Goal: Task Accomplishment & Management: Use online tool/utility

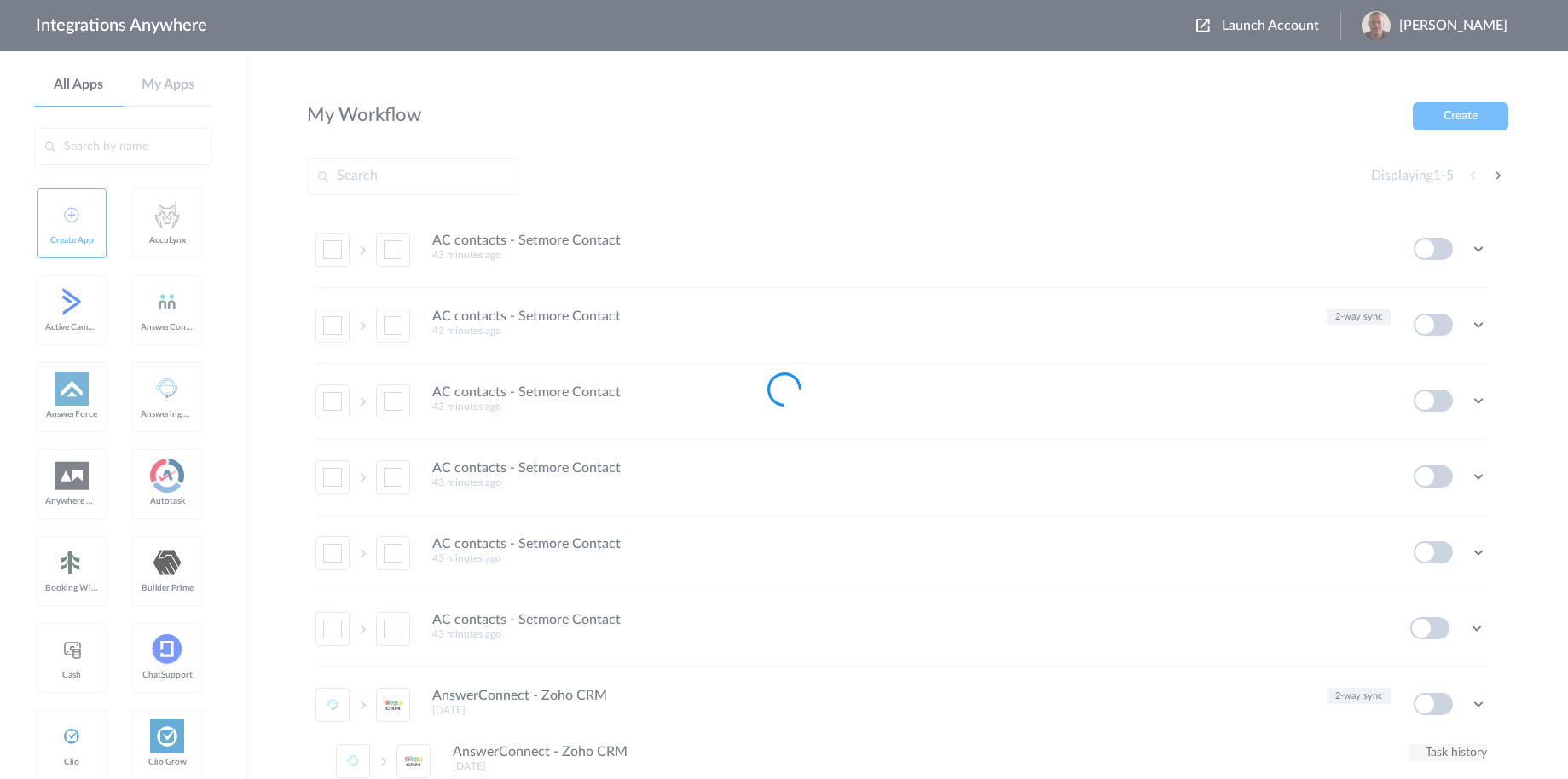
click at [1257, 34] on div at bounding box center [784, 389] width 1568 height 779
click at [1262, 0] on body "Integrations Anywhere Launch Account Barry Machin My Account Logout All Apps My…" at bounding box center [784, 0] width 1568 height 0
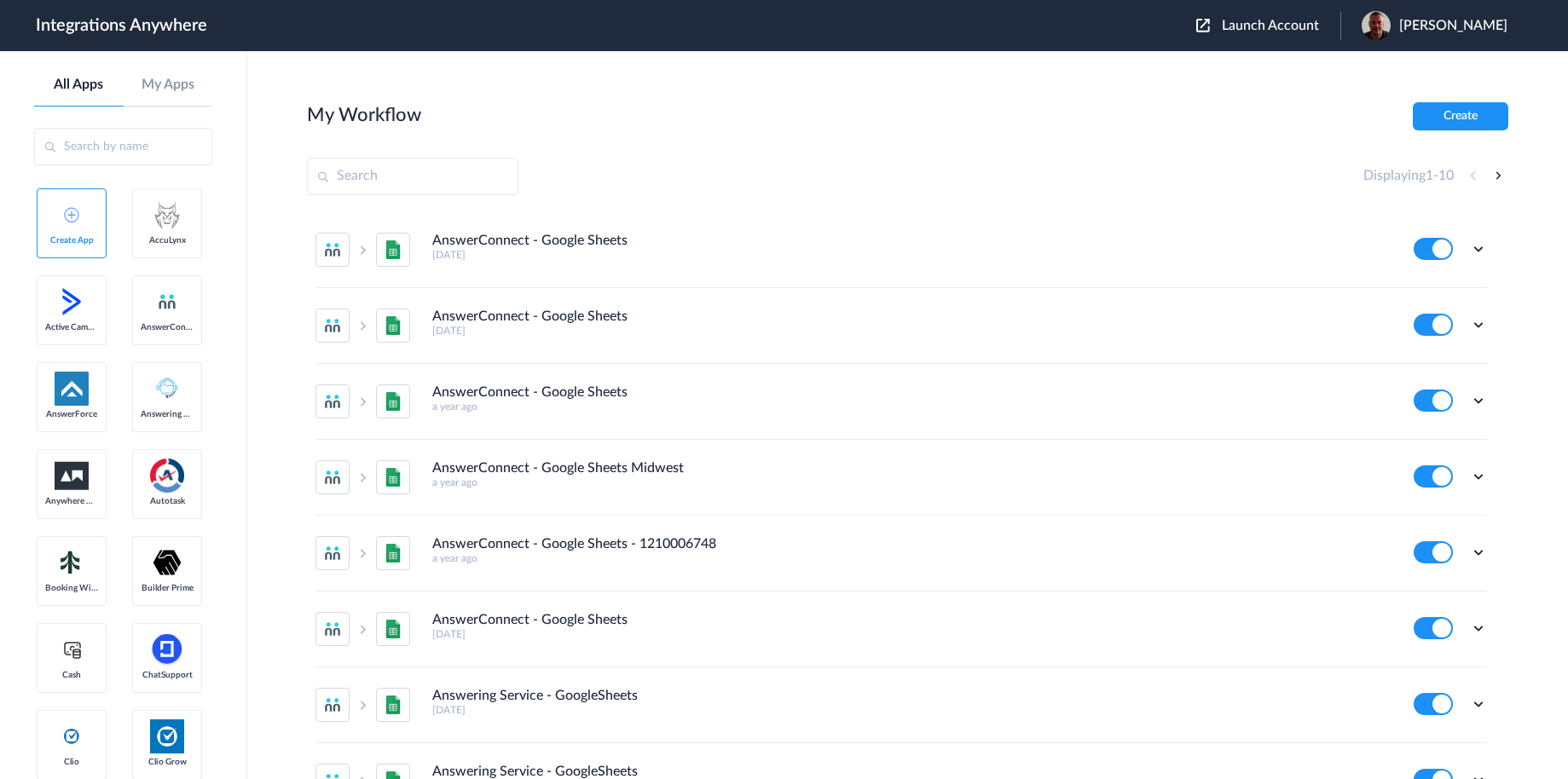
click at [1262, 32] on span "Launch Account" at bounding box center [1271, 25] width 97 height 13
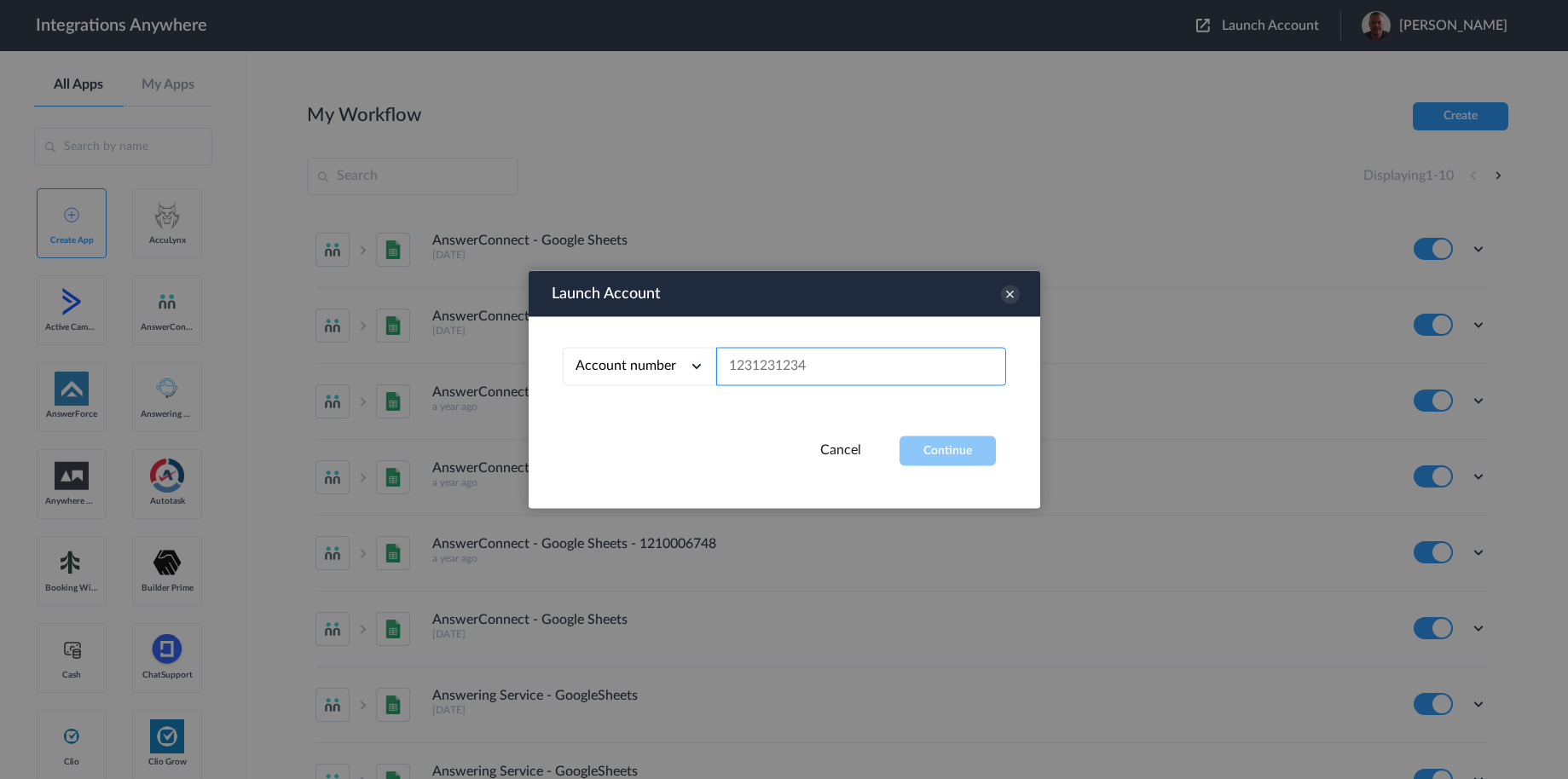
click at [880, 360] on input "text" at bounding box center [861, 366] width 290 height 38
paste input "4158748523"
type input "4158748523"
click at [935, 446] on button "Continue" at bounding box center [947, 452] width 96 height 30
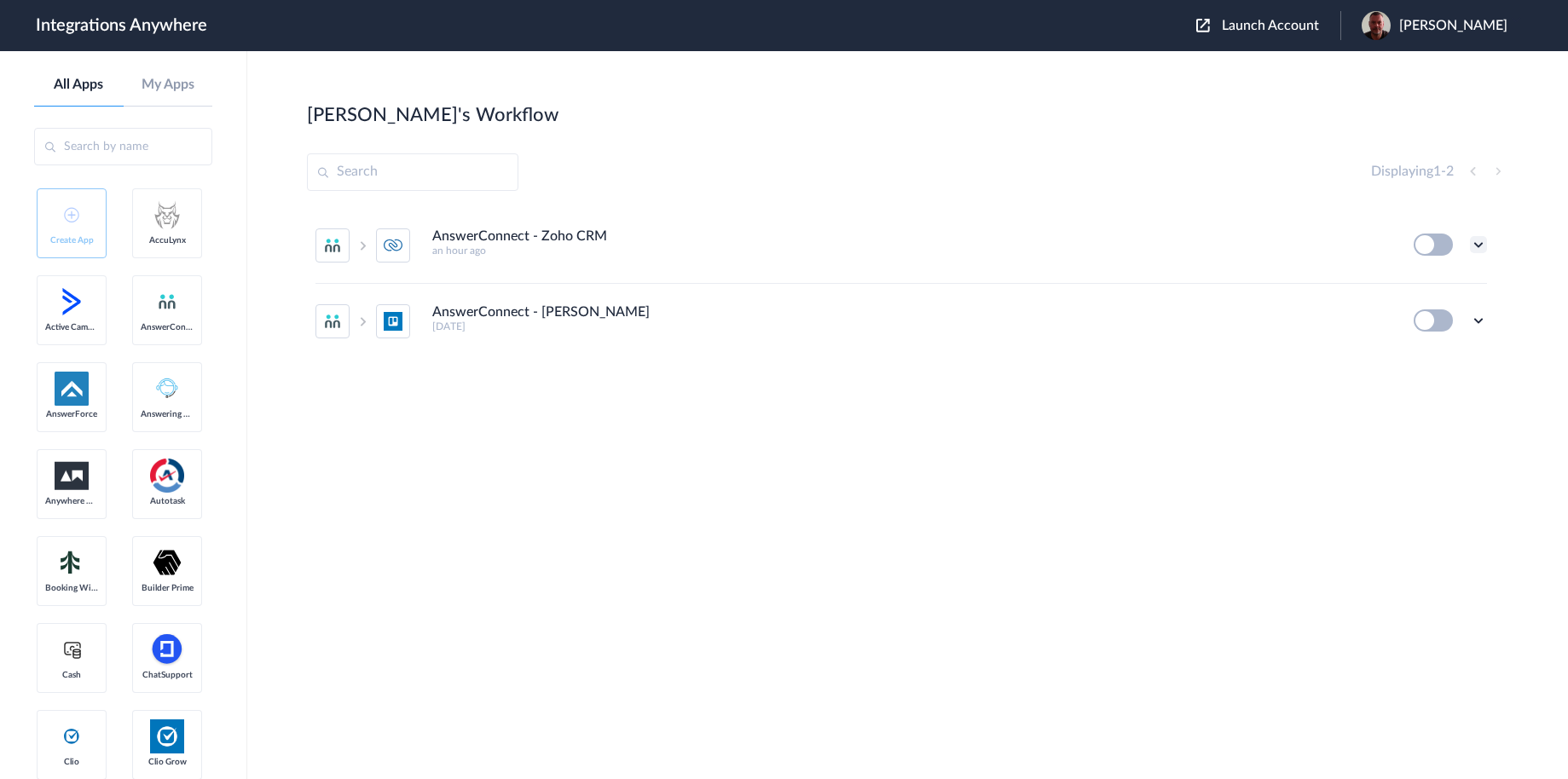
click at [1477, 252] on icon at bounding box center [1478, 244] width 17 height 17
click at [1441, 293] on li "Edit" at bounding box center [1432, 284] width 111 height 32
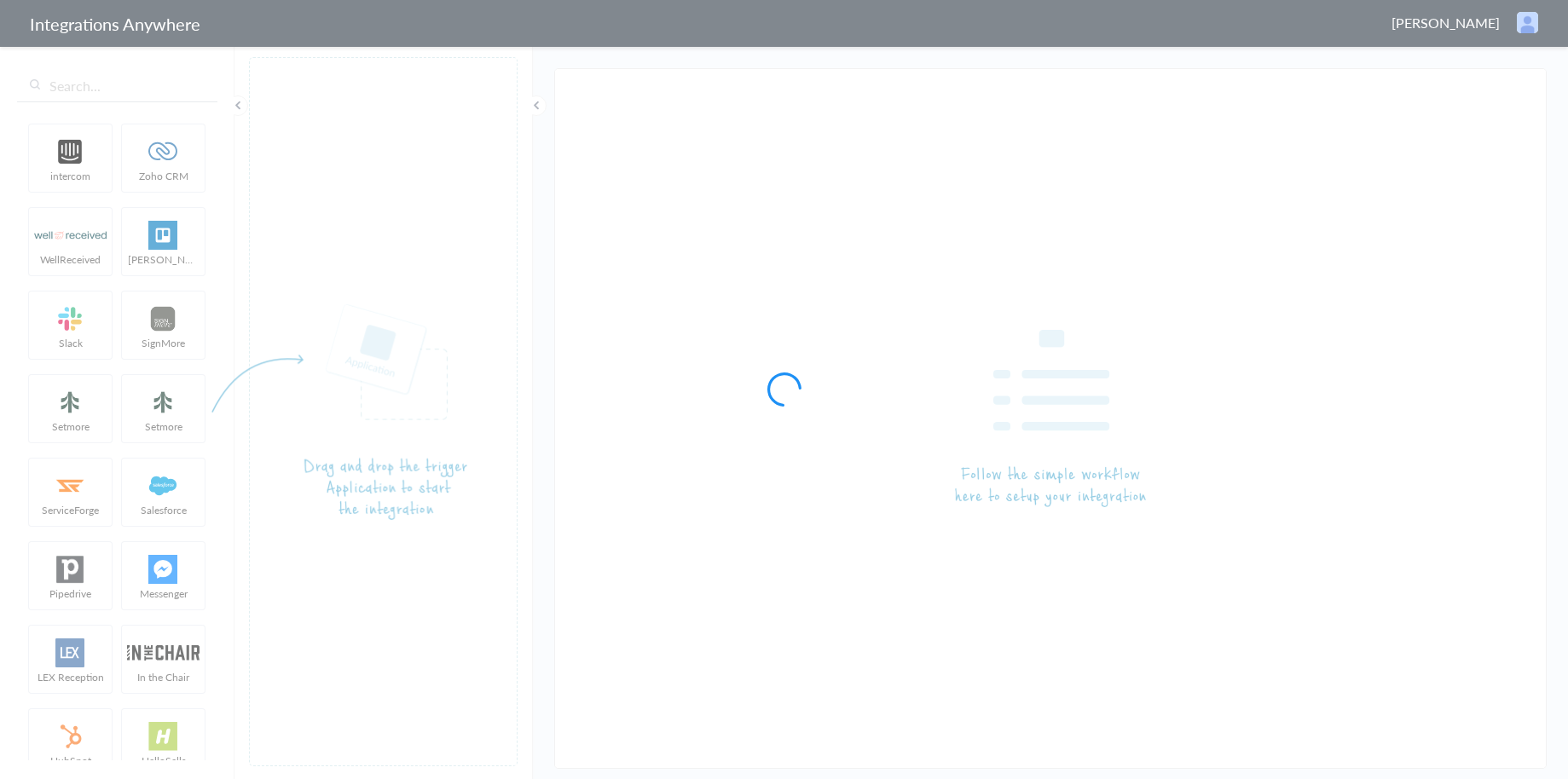
type input "AnswerConnect - Zoho CRM"
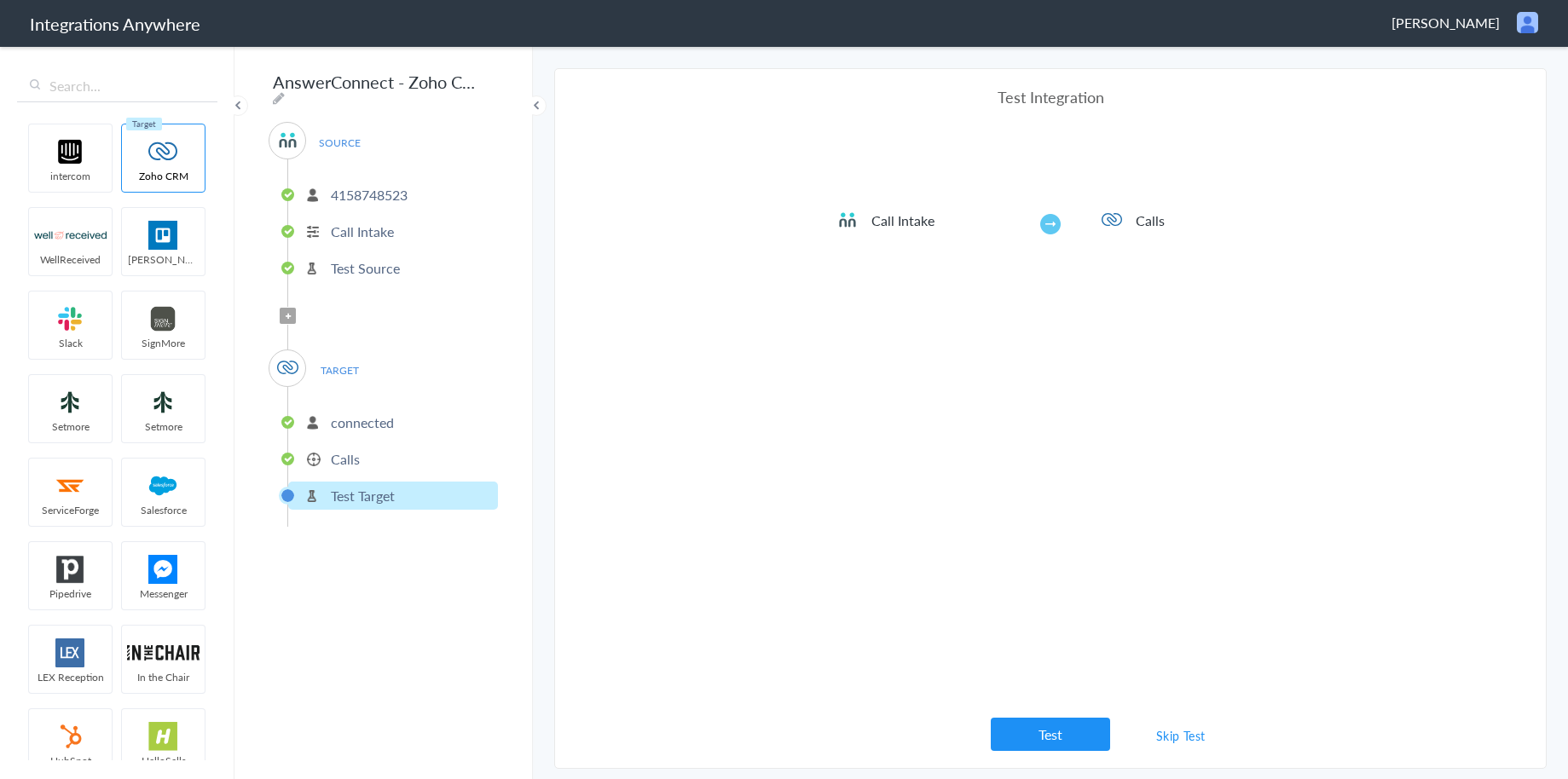
click at [401, 409] on li "connected" at bounding box center [394, 423] width 210 height 28
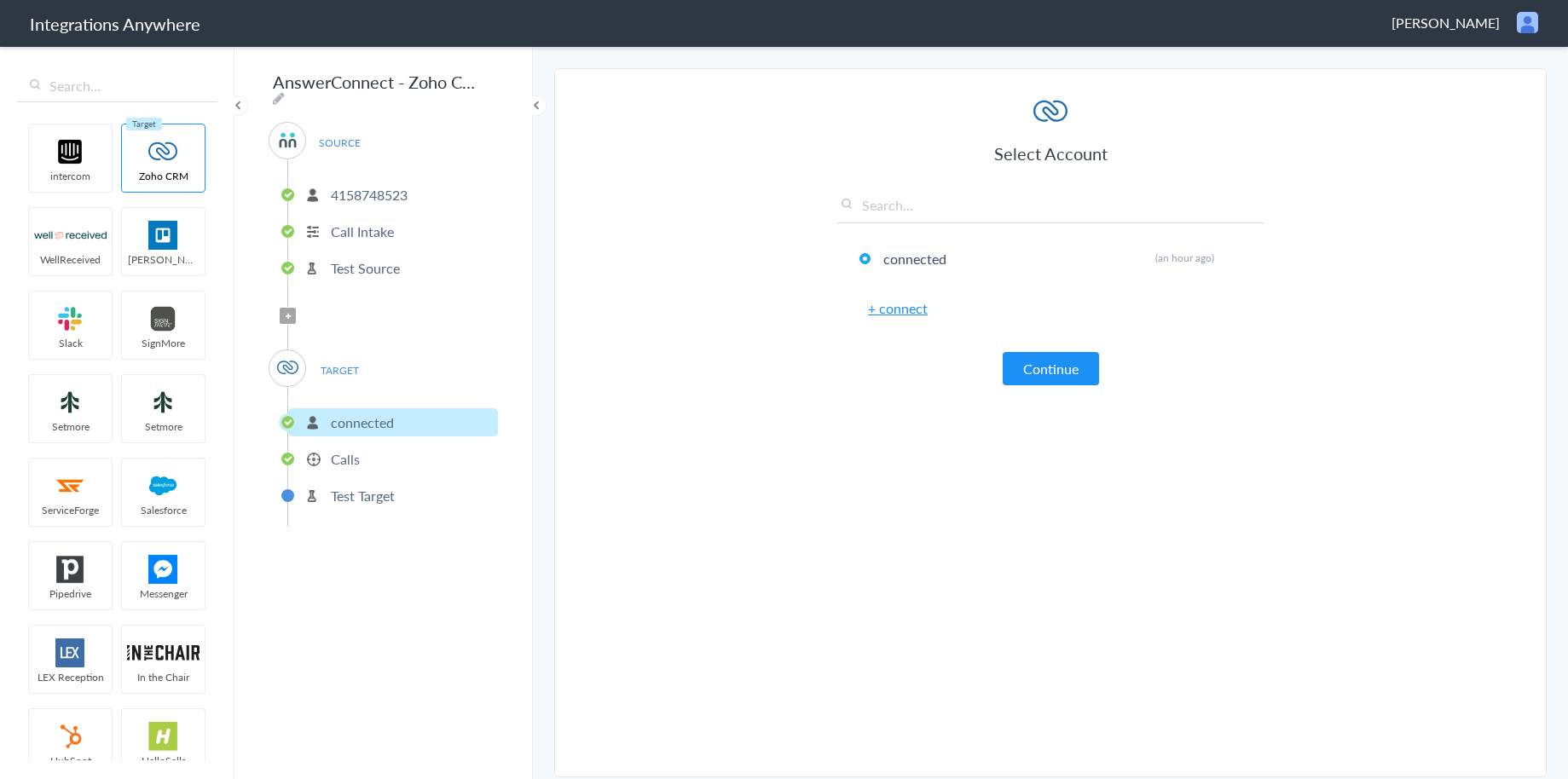
click at [384, 445] on li "Calls" at bounding box center [394, 459] width 210 height 28
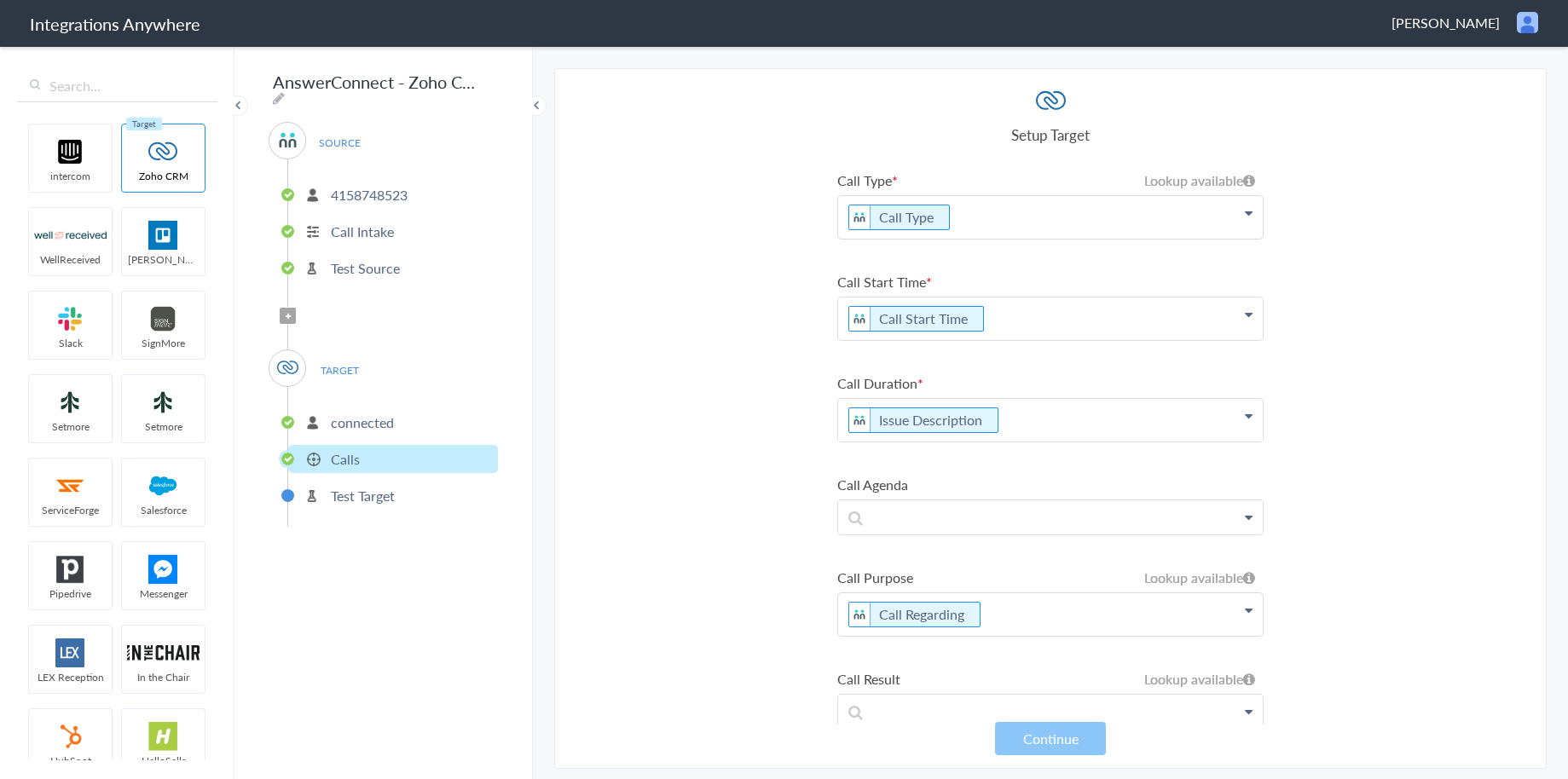
click at [1178, 429] on p "Issue Description" at bounding box center [1050, 420] width 424 height 42
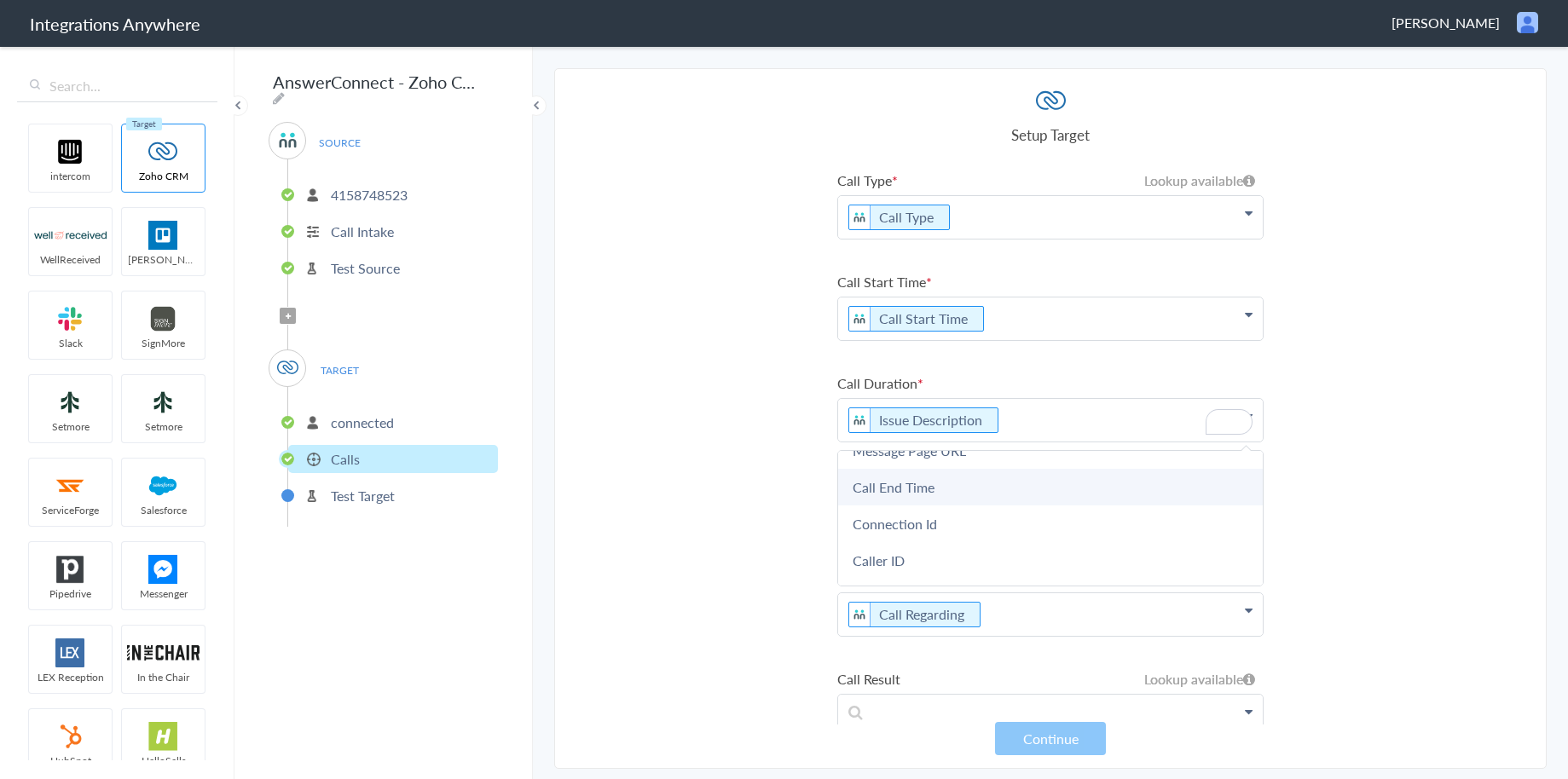
click at [1050, 496] on link "Call End Time" at bounding box center [1050, 487] width 424 height 37
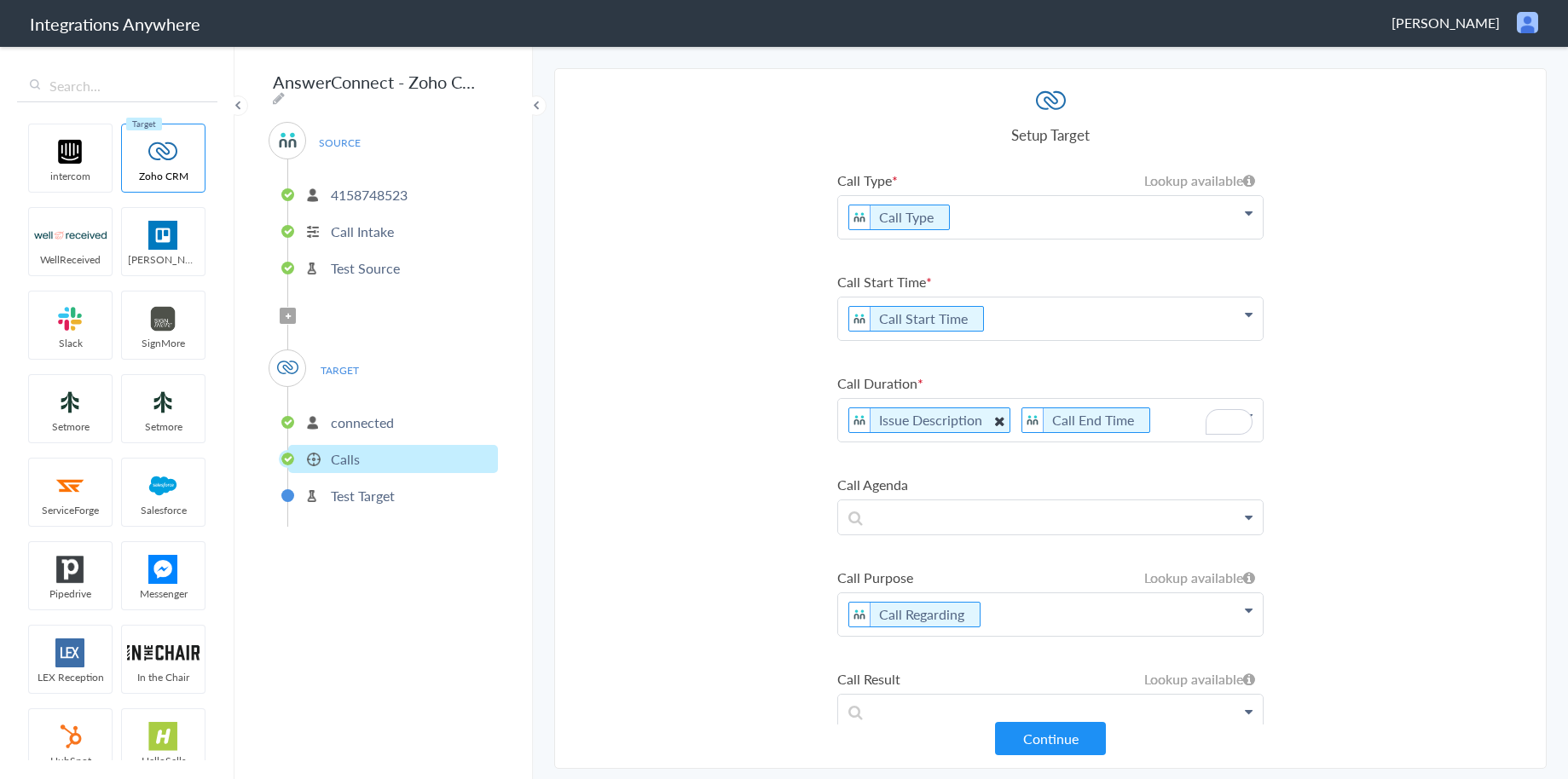
click at [993, 423] on icon "To enrich screen reader interactions, please activate Accessibility in Grammarl…" at bounding box center [999, 421] width 19 height 21
click at [1342, 525] on section "Select Account 4155294219 Rename Delete (an hour ago) 4158748523 Rename Delete …" at bounding box center [1050, 418] width 993 height 700
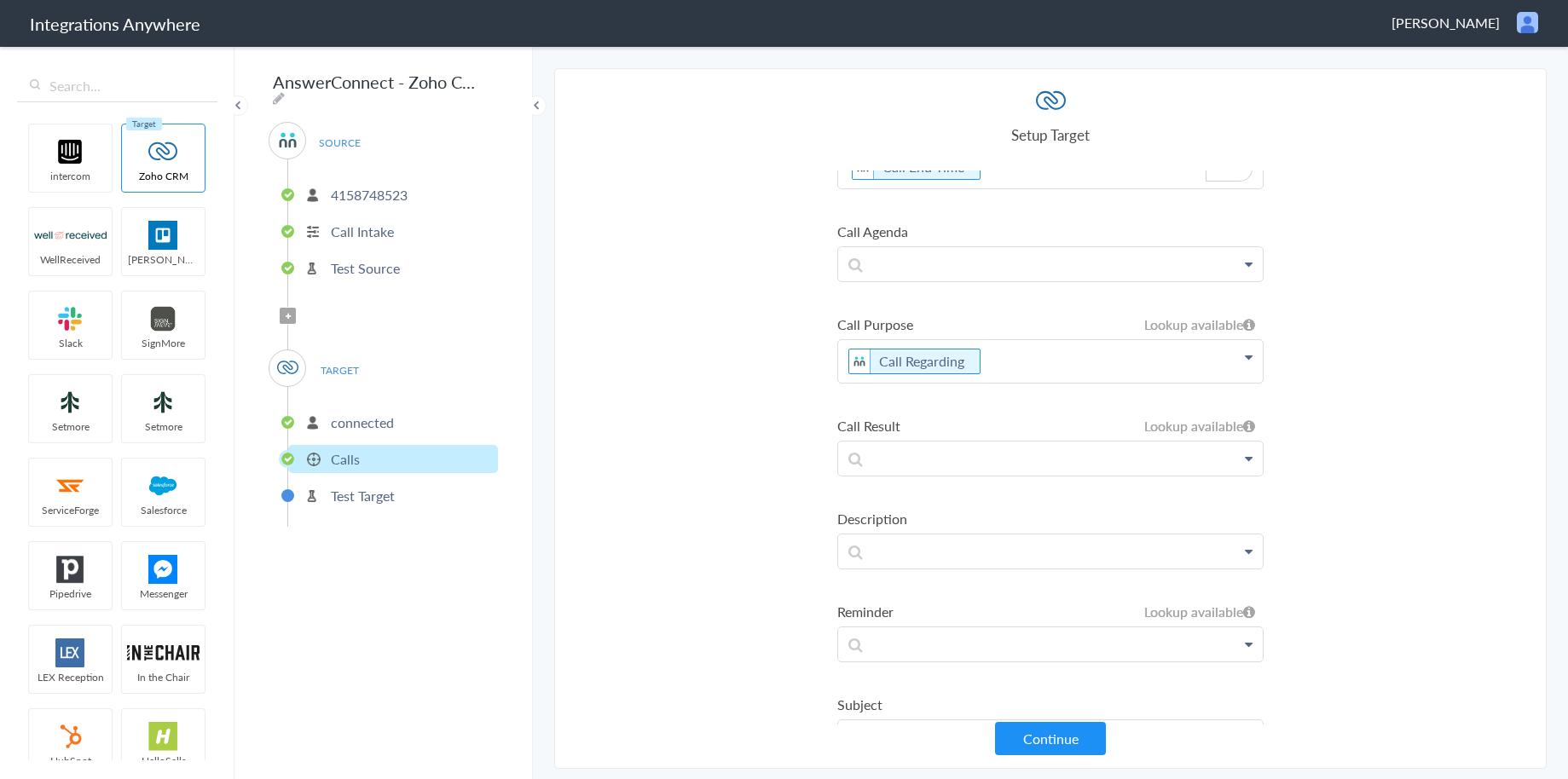
scroll to position [325, 0]
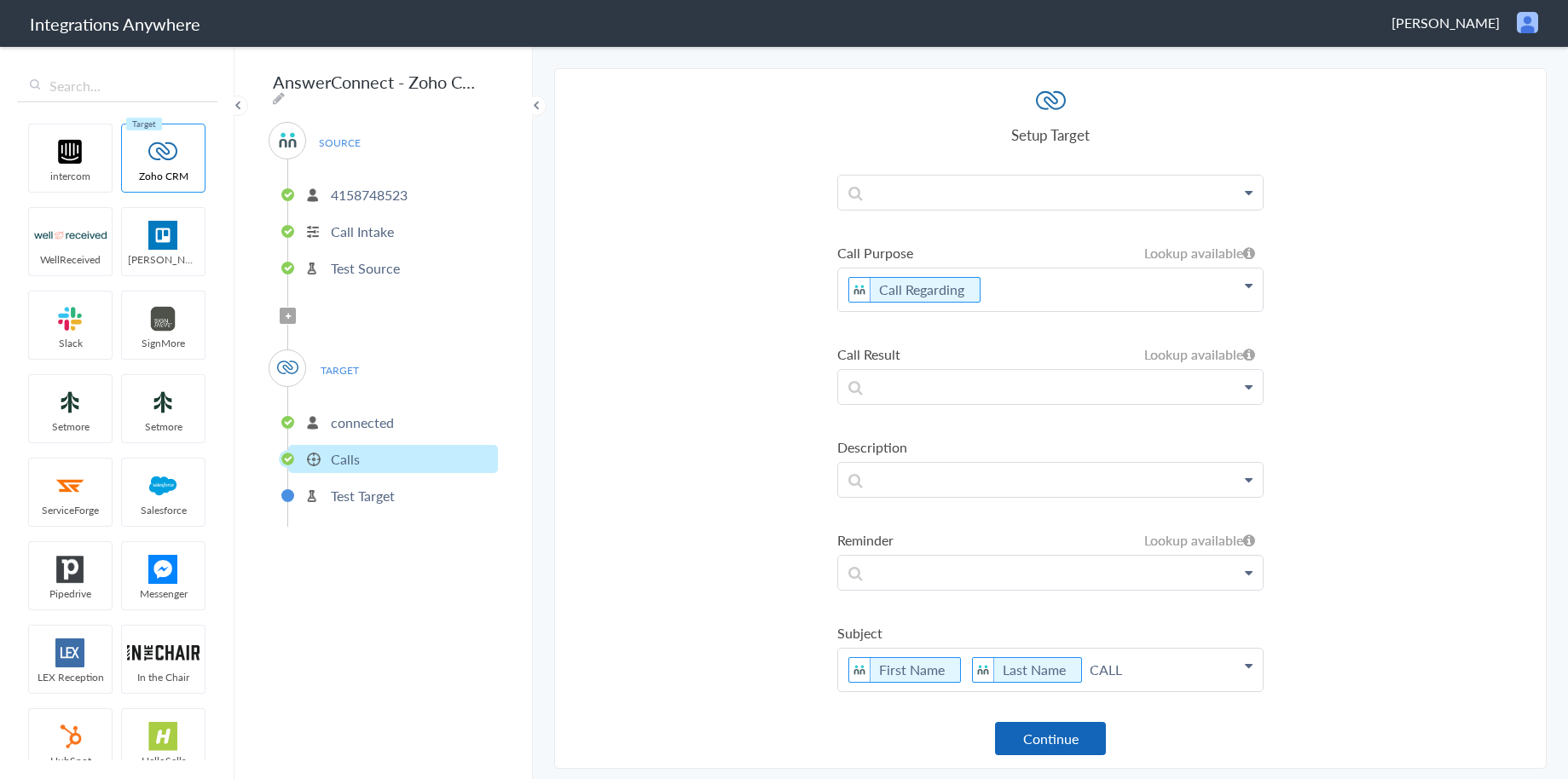
click at [1063, 730] on button "Continue" at bounding box center [1051, 738] width 111 height 34
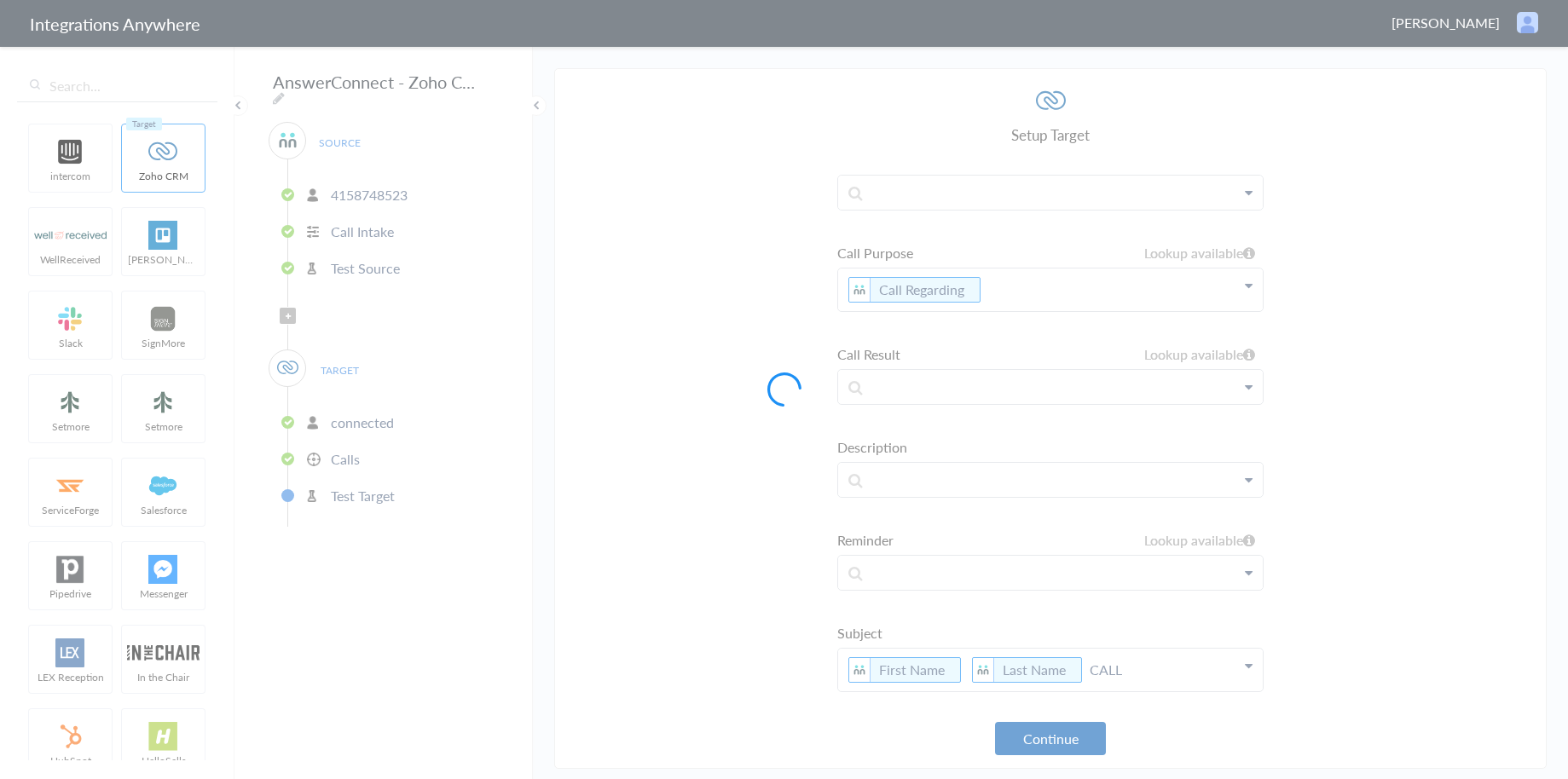
scroll to position [0, 0]
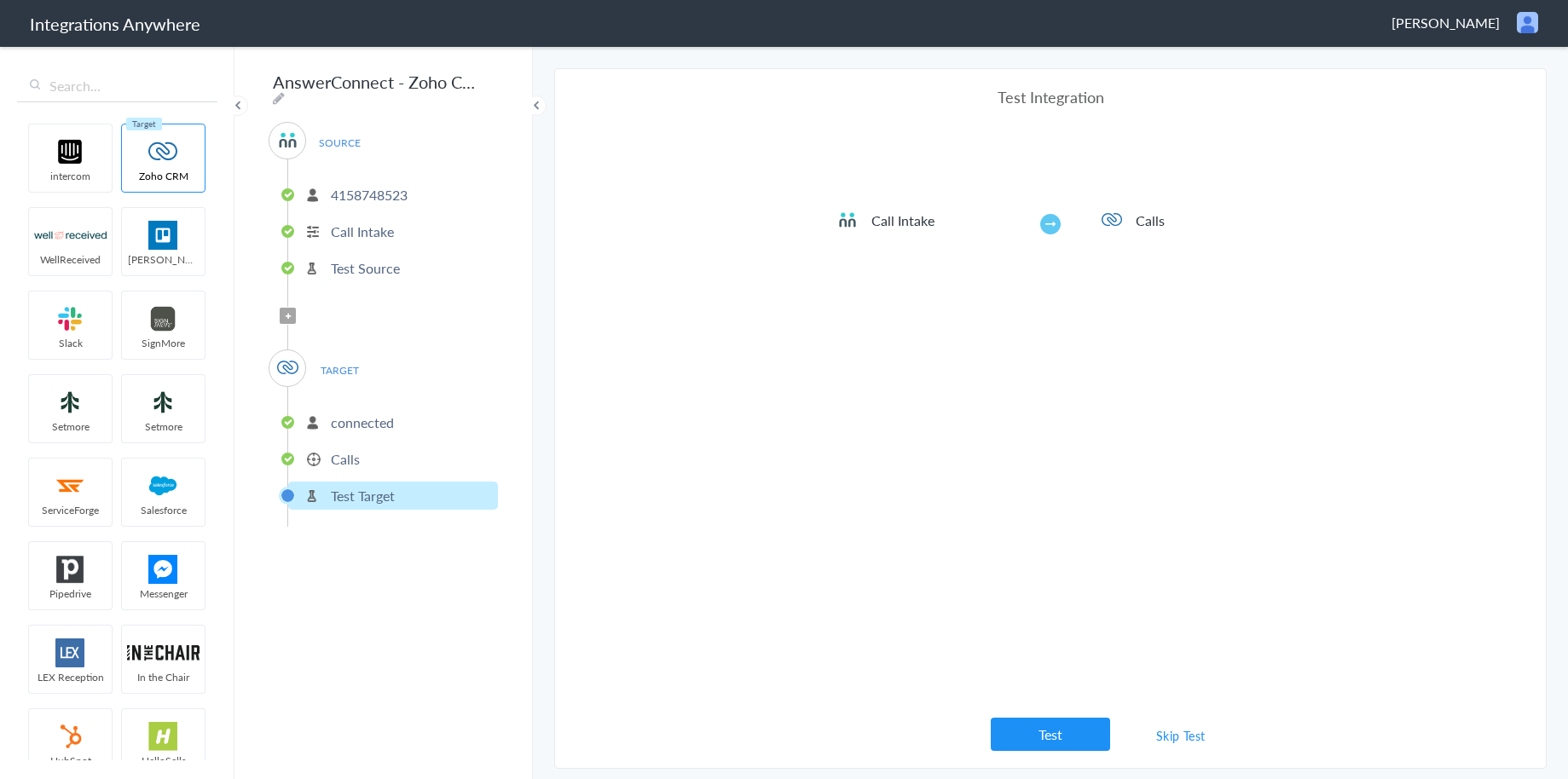
click at [1063, 730] on button "Test" at bounding box center [1050, 735] width 119 height 34
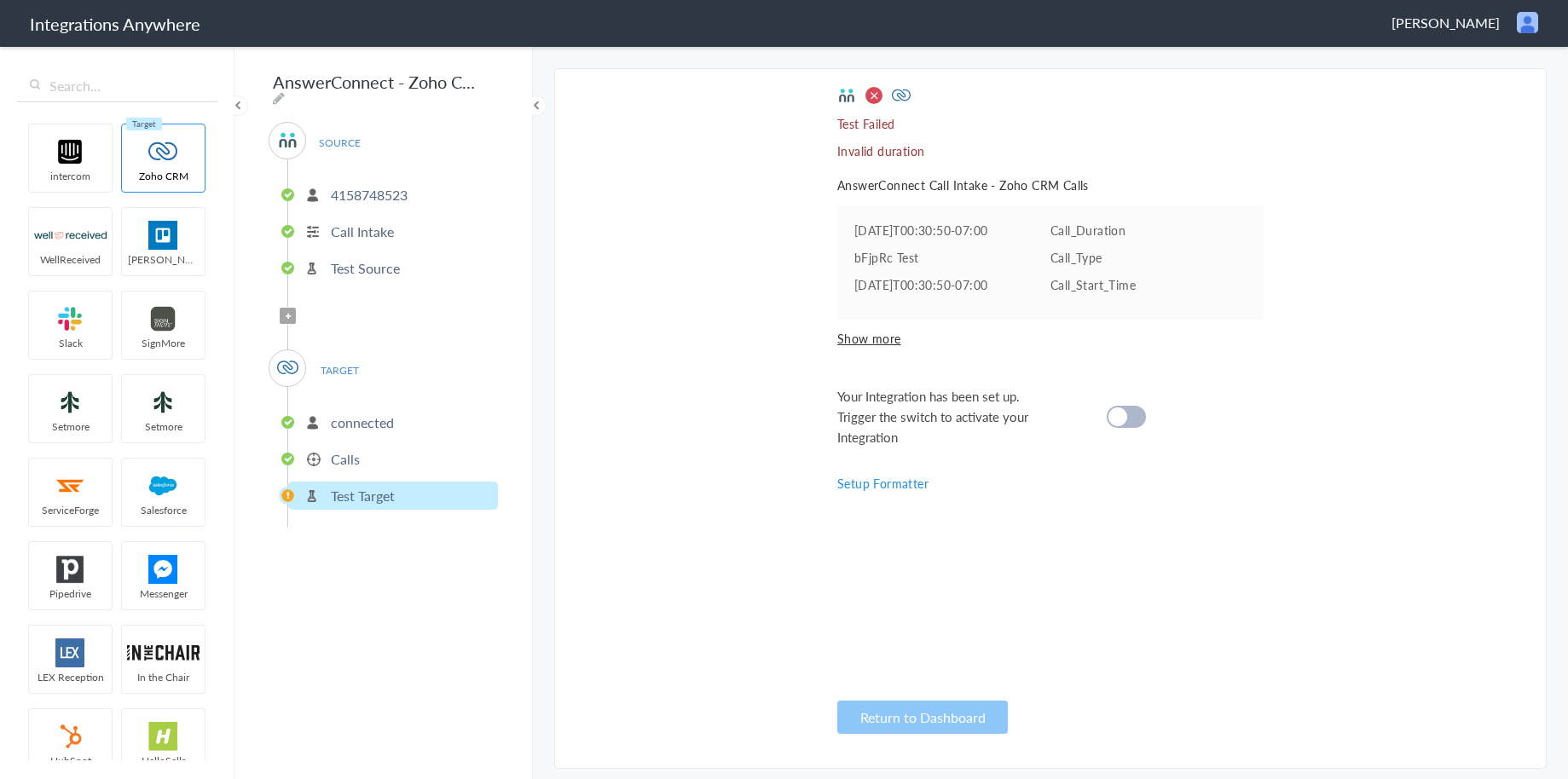
click at [888, 333] on span "Show more" at bounding box center [1050, 338] width 426 height 17
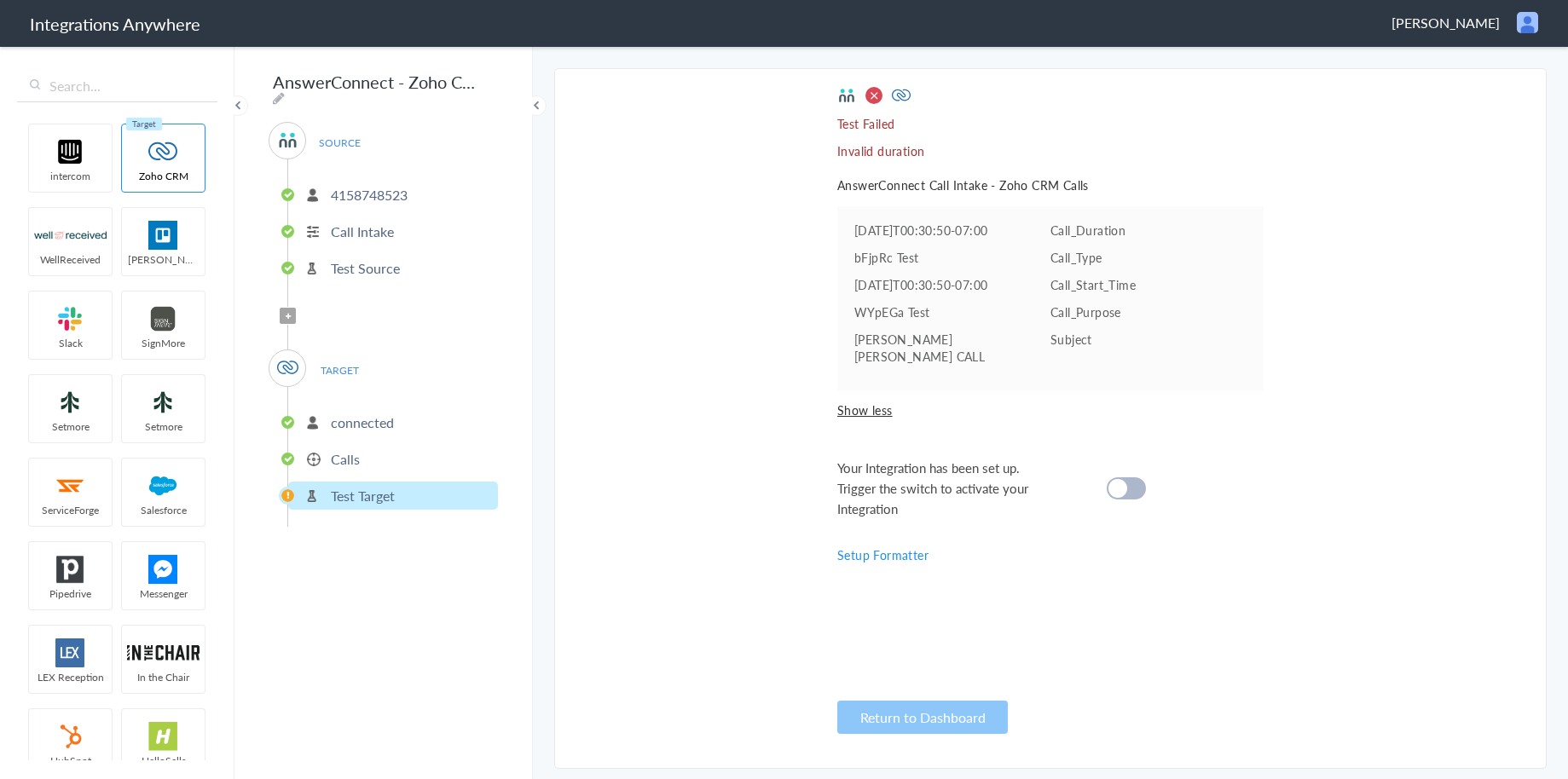
click at [875, 401] on span "Show less" at bounding box center [1050, 409] width 426 height 17
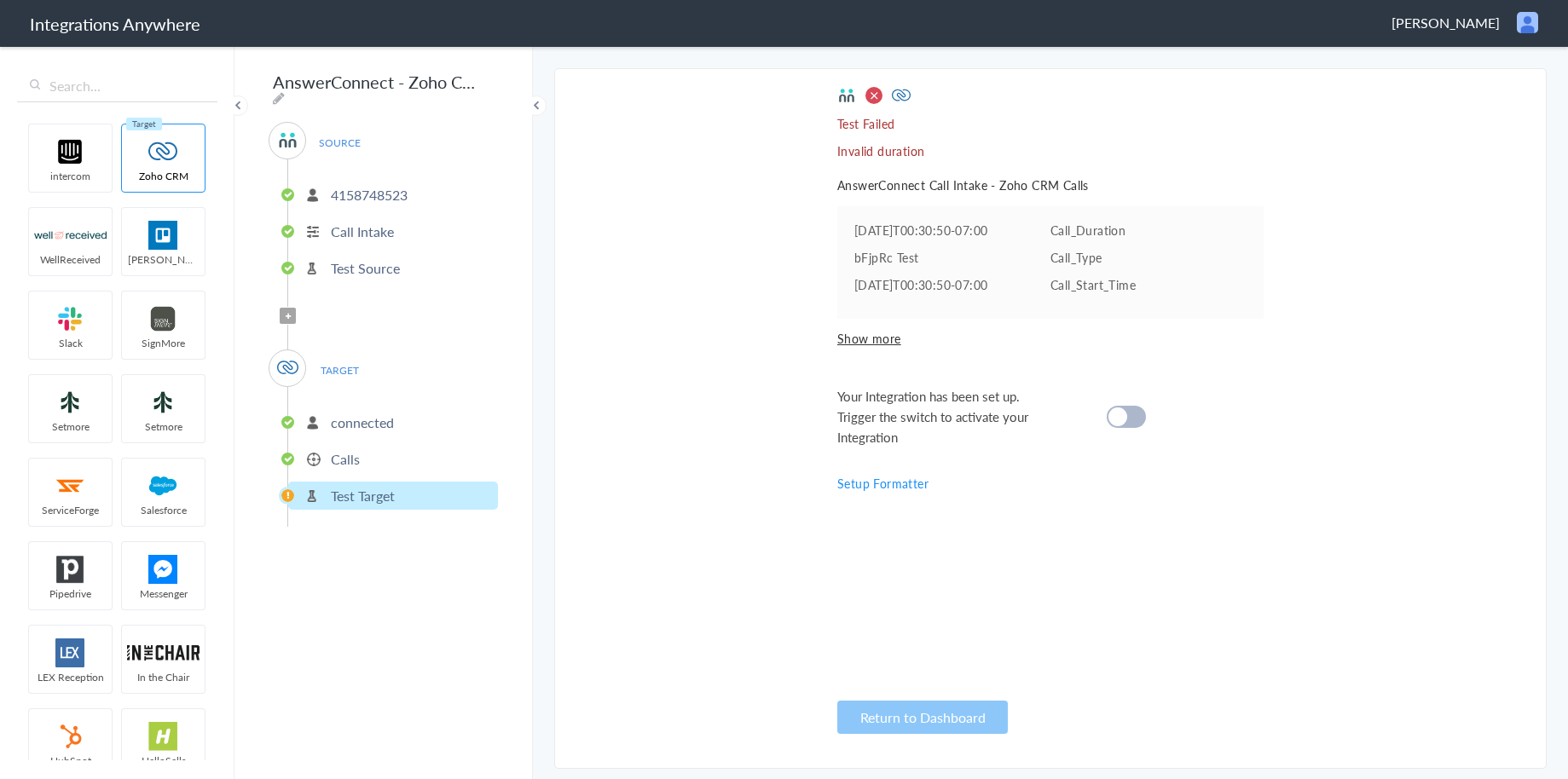
click at [382, 416] on p "connected" at bounding box center [363, 423] width 64 height 19
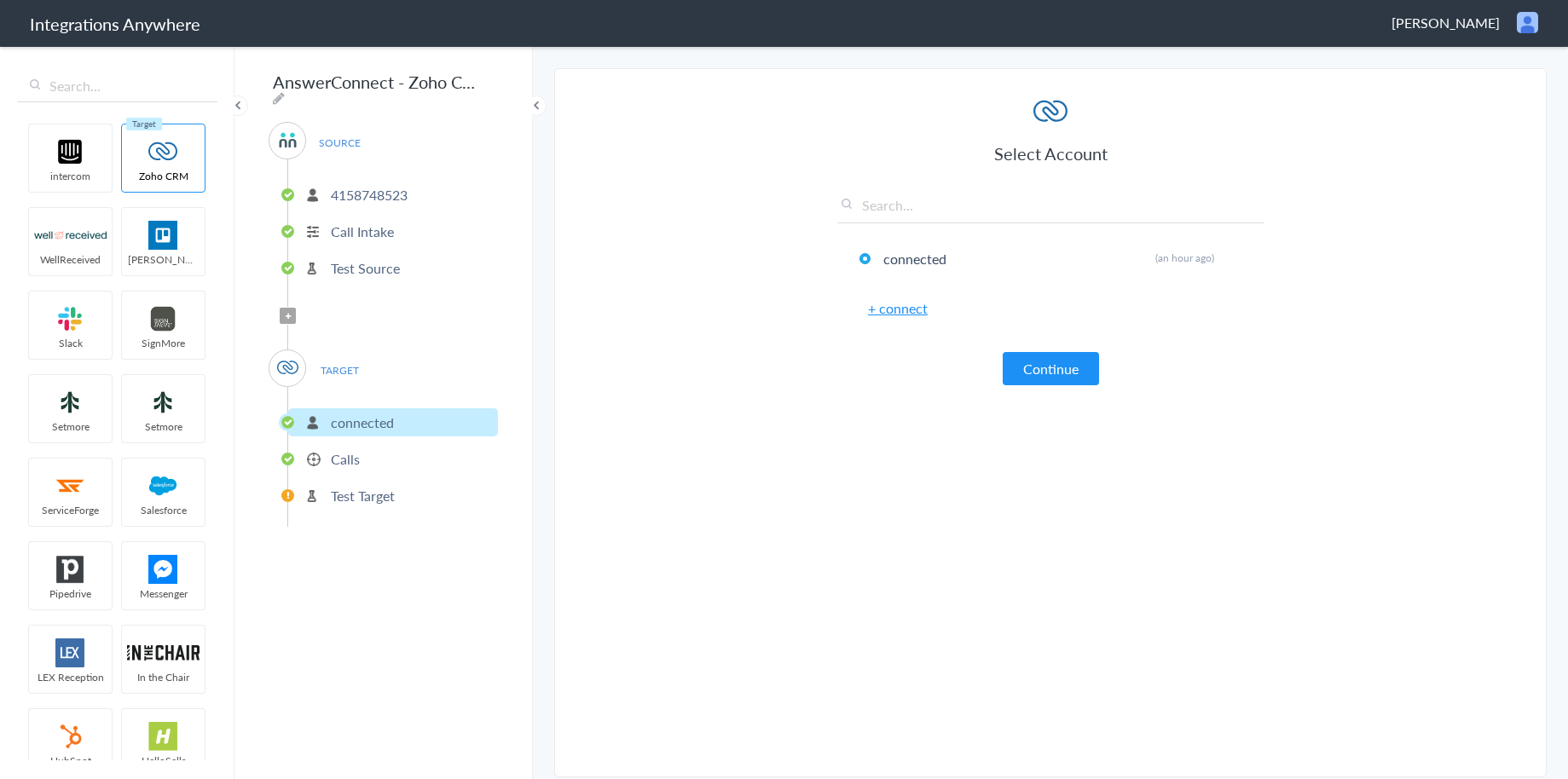
click at [373, 445] on li "Calls" at bounding box center [394, 459] width 210 height 28
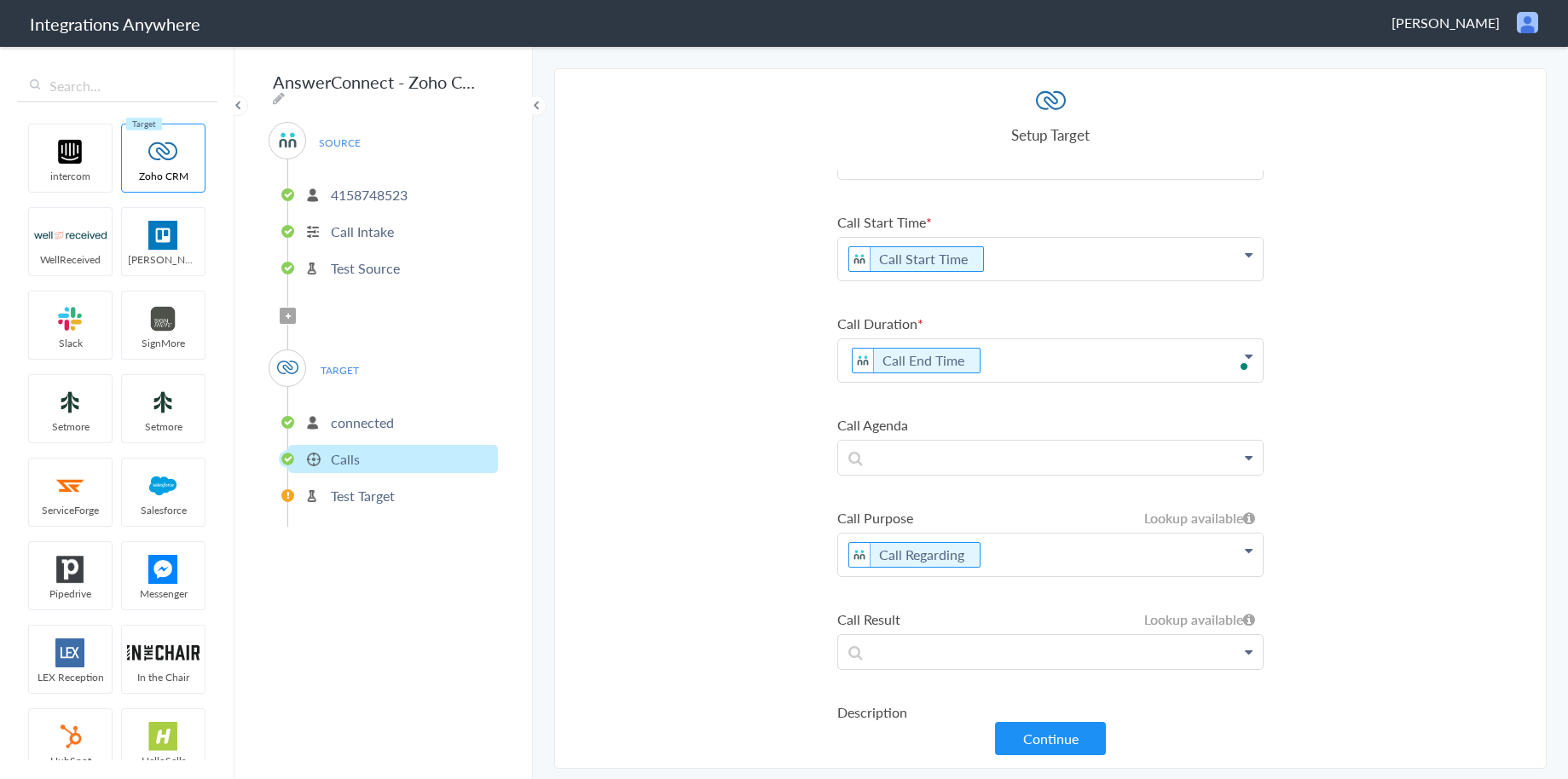
scroll to position [26, 0]
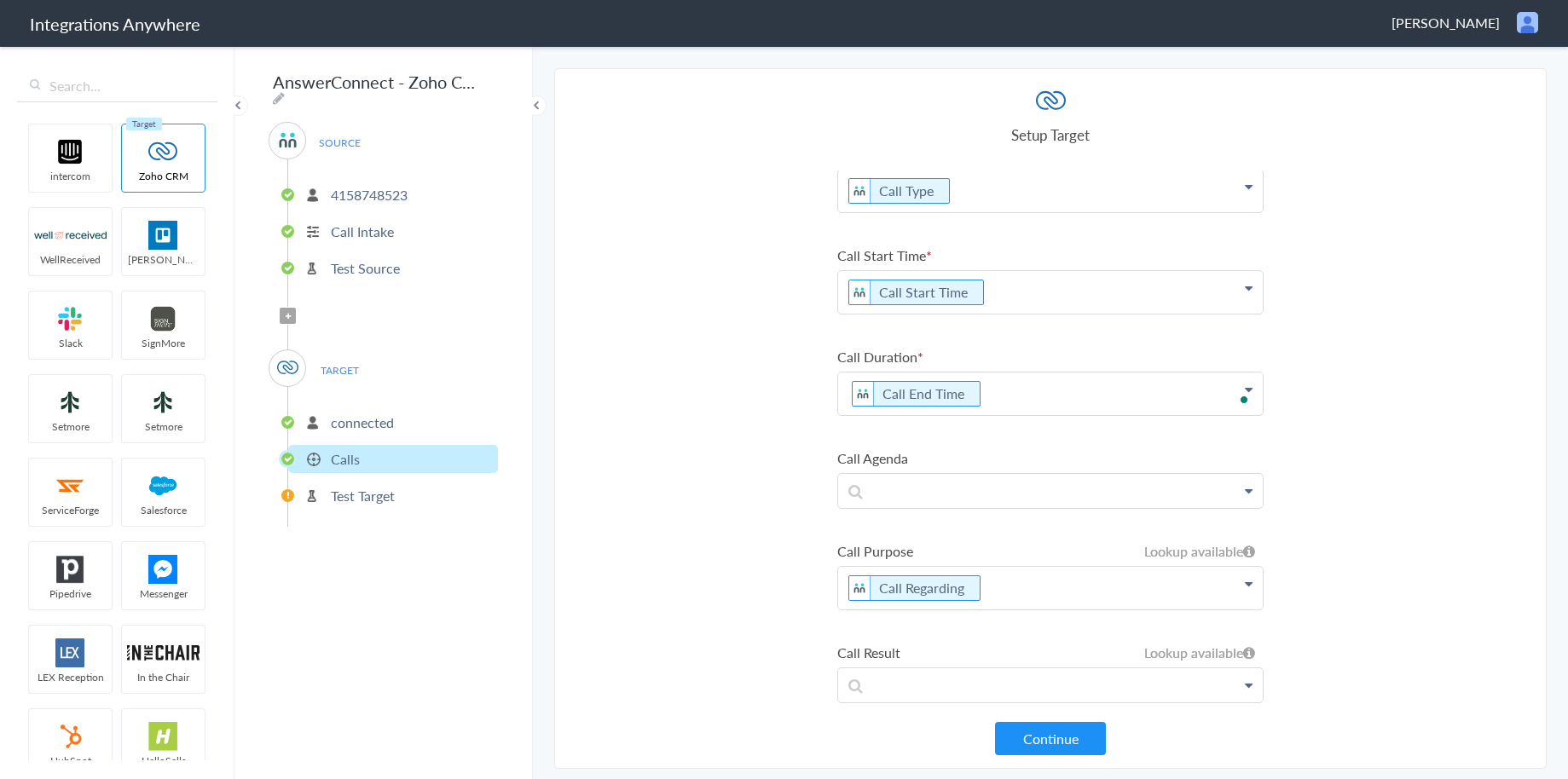
click at [1014, 394] on p "Call End Time" at bounding box center [1050, 393] width 424 height 42
click at [723, 480] on section "Select Account 4155294219 Rename Delete (an hour ago) 4158748523 Rename Delete …" at bounding box center [1050, 418] width 993 height 700
click at [1098, 744] on button "Continue" at bounding box center [1051, 738] width 111 height 34
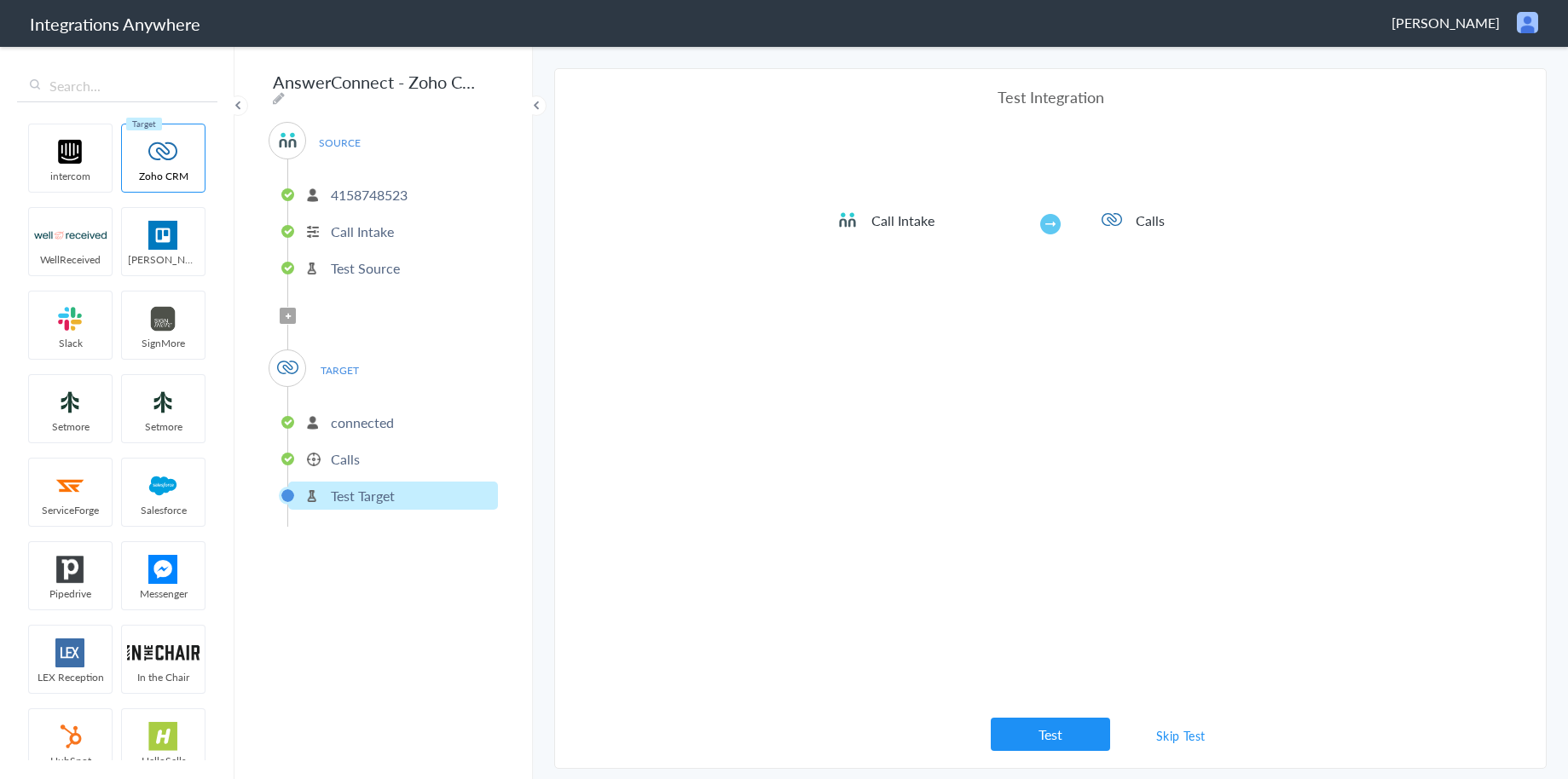
scroll to position [0, 0]
click at [1174, 736] on link "Skip Test" at bounding box center [1181, 735] width 90 height 31
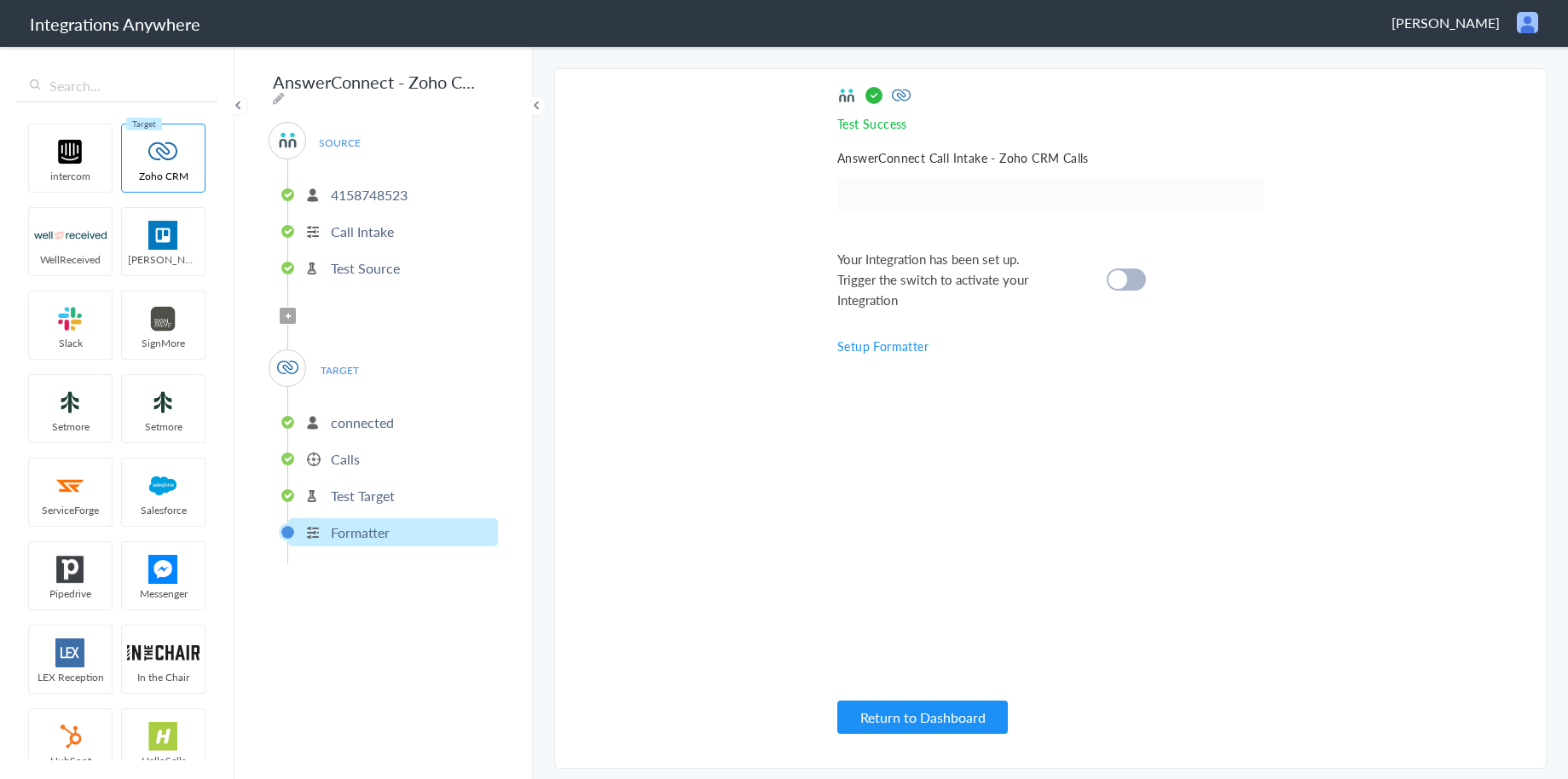
click at [1119, 288] on div at bounding box center [1126, 279] width 39 height 22
click at [958, 708] on button "Return to Dashboard" at bounding box center [922, 717] width 170 height 34
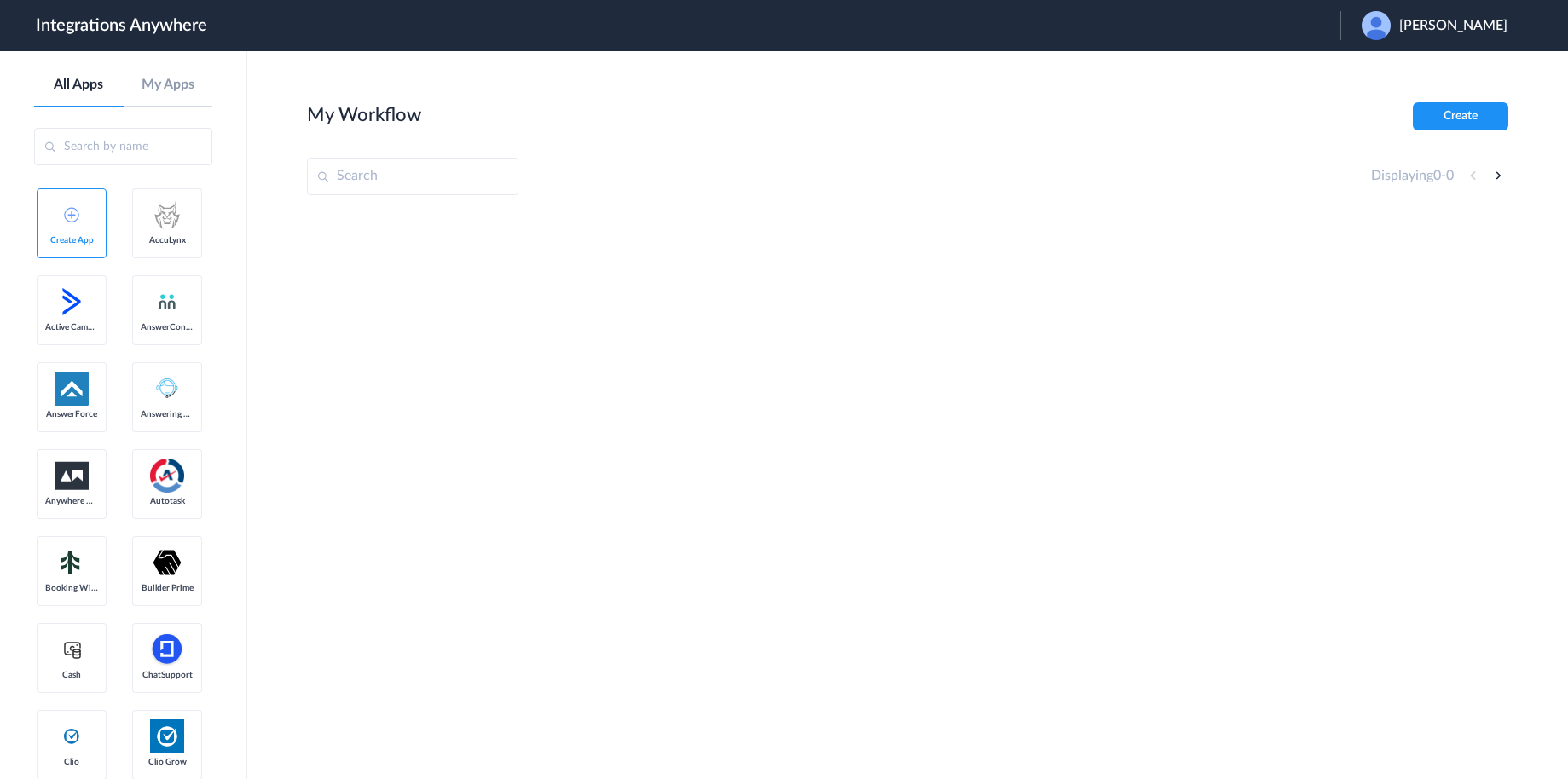
click at [1464, 32] on span "[PERSON_NAME]" at bounding box center [1453, 26] width 109 height 16
click at [1444, 71] on li "Logout" at bounding box center [1432, 70] width 184 height 32
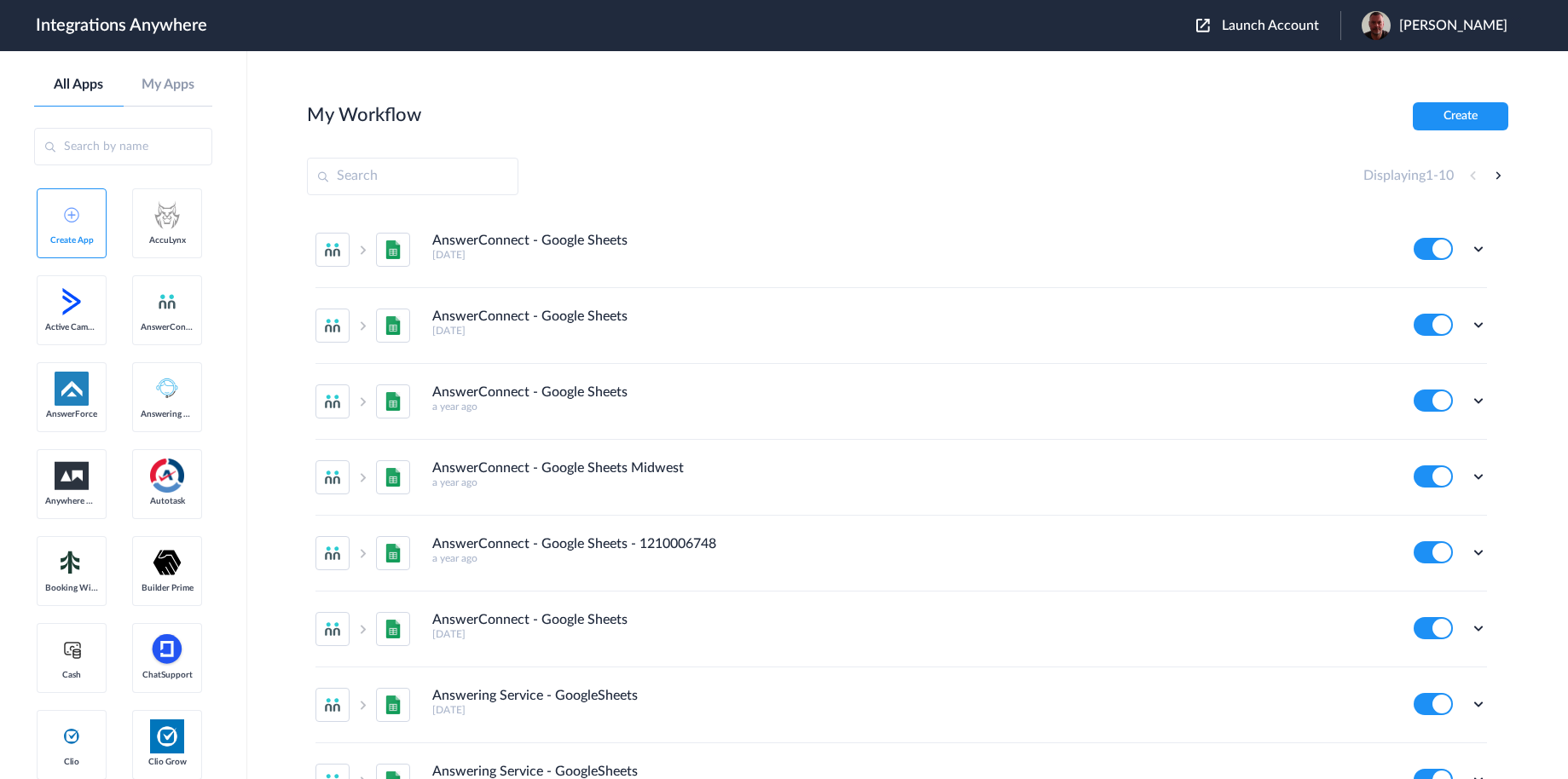
click at [1268, 30] on span "Launch Account" at bounding box center [1271, 25] width 97 height 13
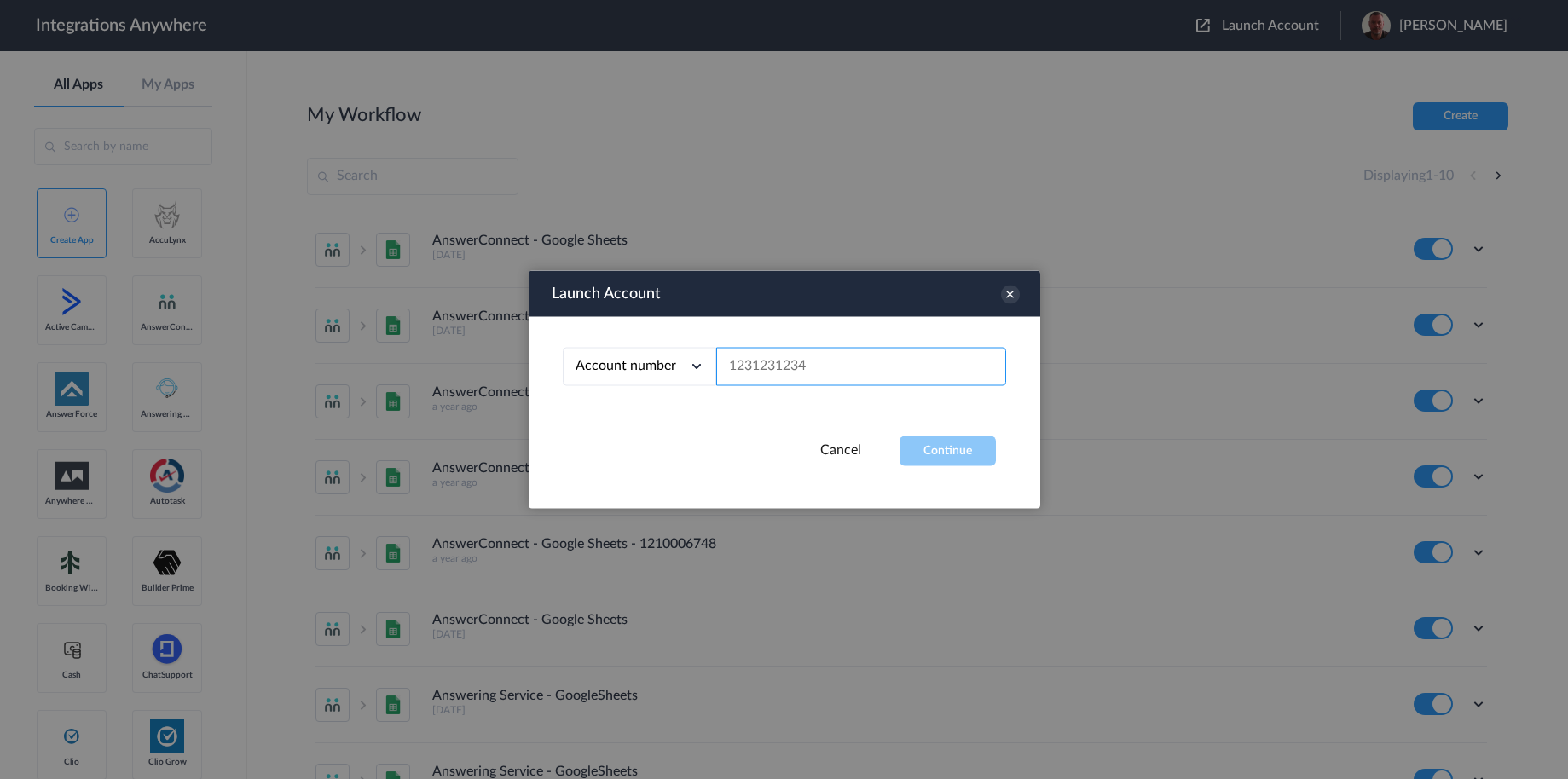
click at [846, 373] on input "text" at bounding box center [861, 366] width 290 height 38
paste input "4158748523"
type input "4158748523"
click at [936, 446] on button "Continue" at bounding box center [947, 452] width 96 height 30
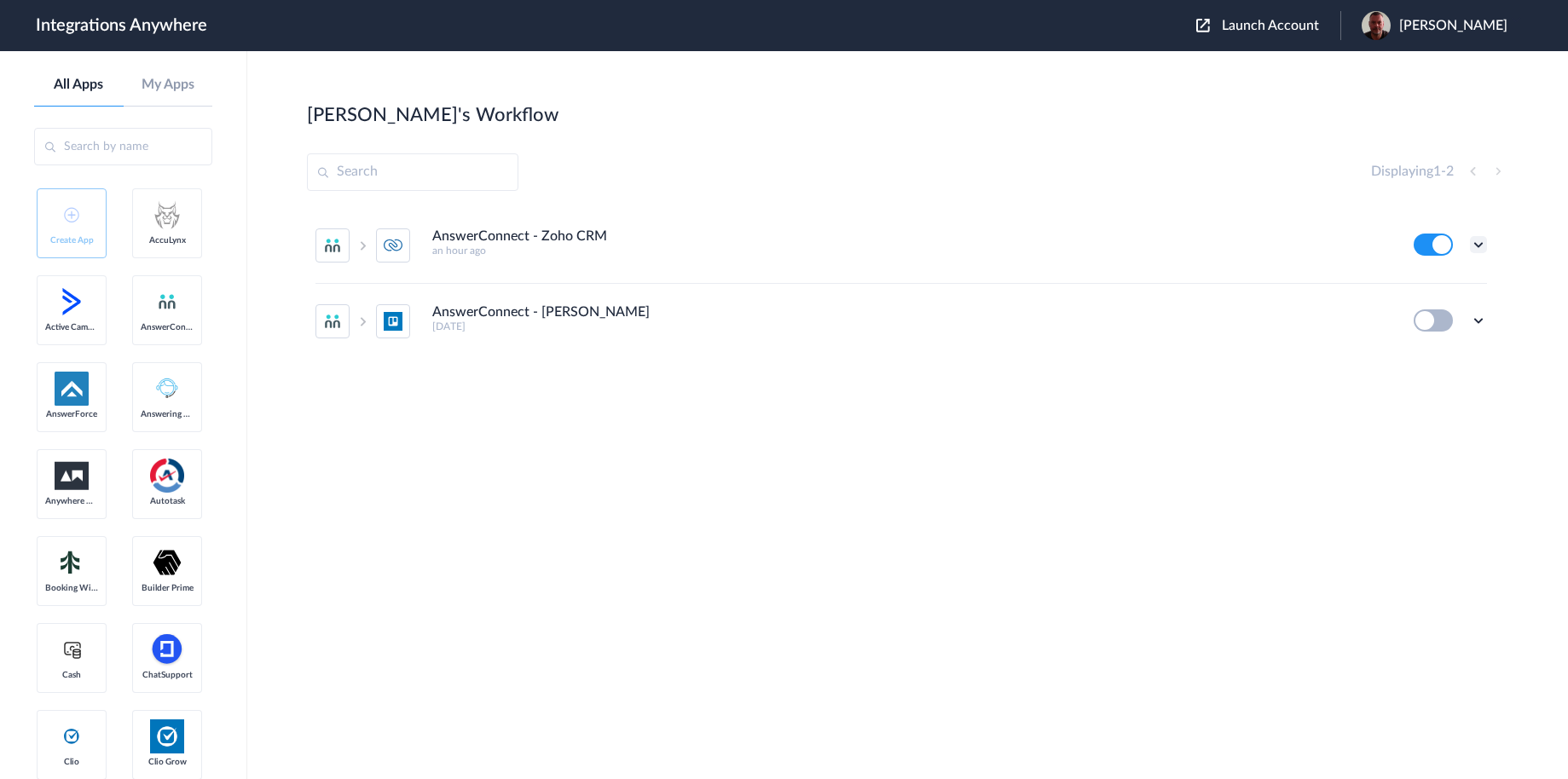
click at [1482, 245] on icon at bounding box center [1478, 244] width 17 height 17
click at [1444, 281] on li "Edit" at bounding box center [1432, 284] width 111 height 32
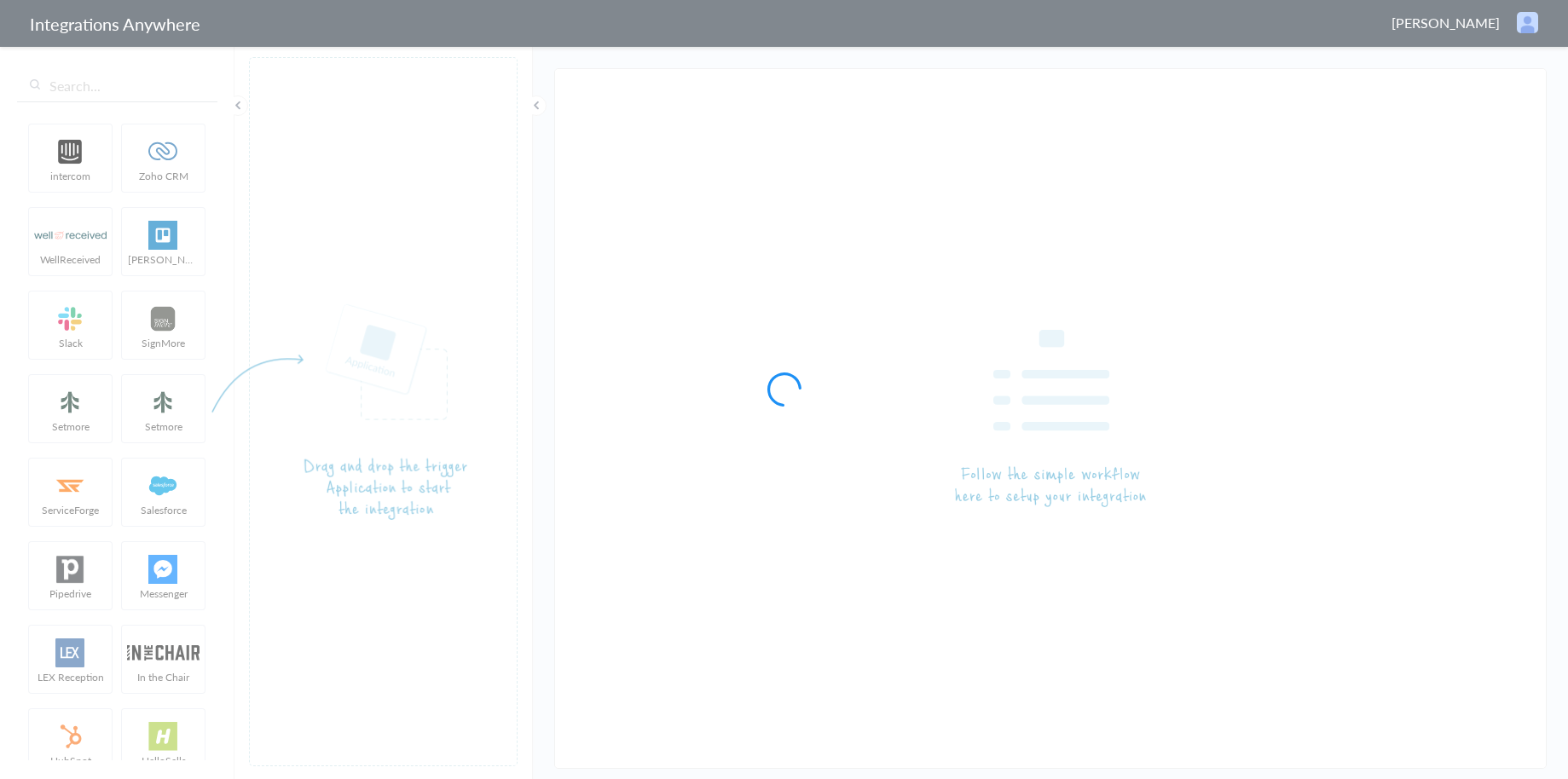
type input "AnswerConnect - Zoho CRM"
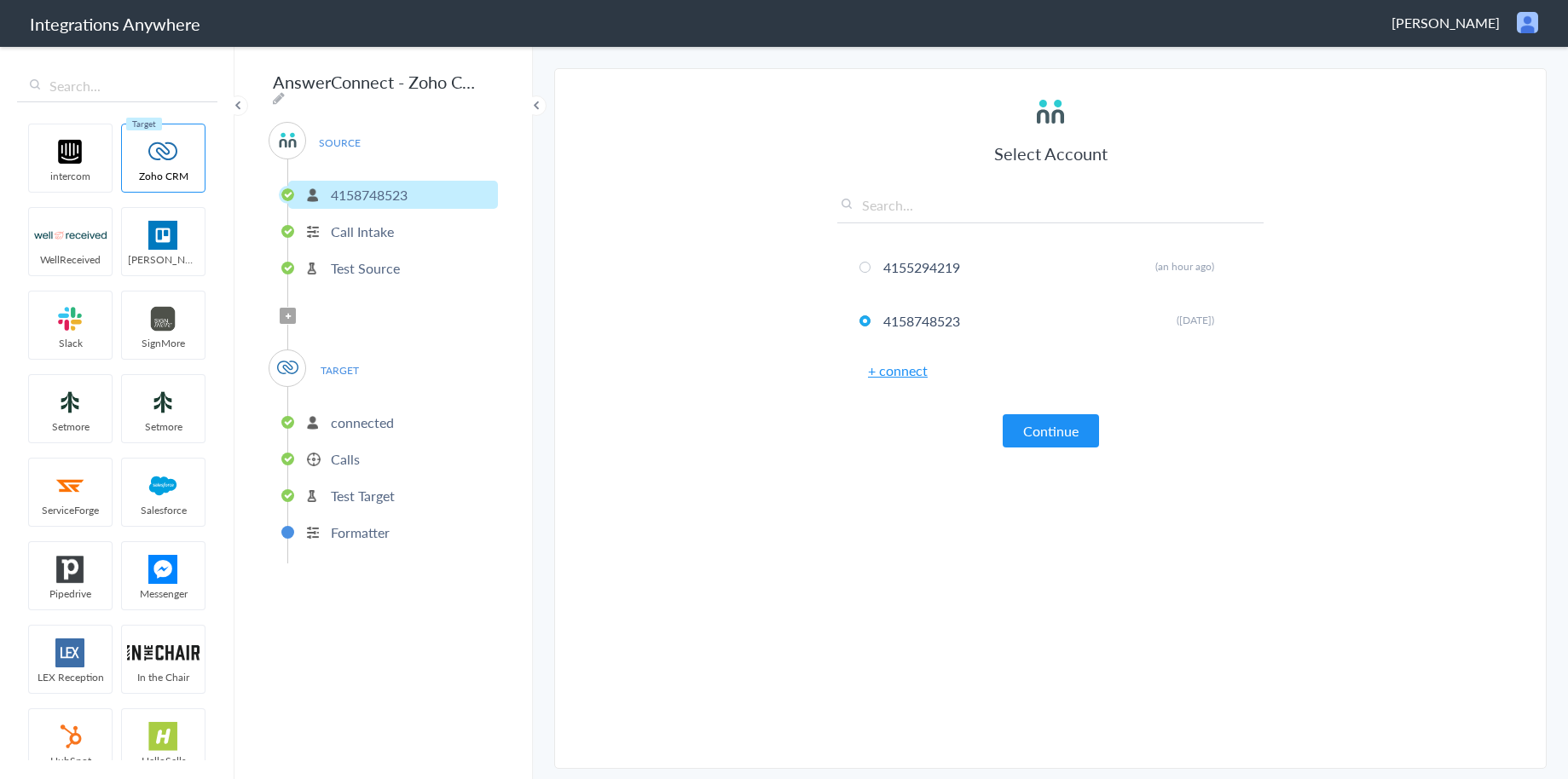
click at [393, 468] on ul "connected Calls Test Target Formatter" at bounding box center [393, 476] width 211 height 176
click at [330, 451] on li "Calls" at bounding box center [394, 459] width 210 height 28
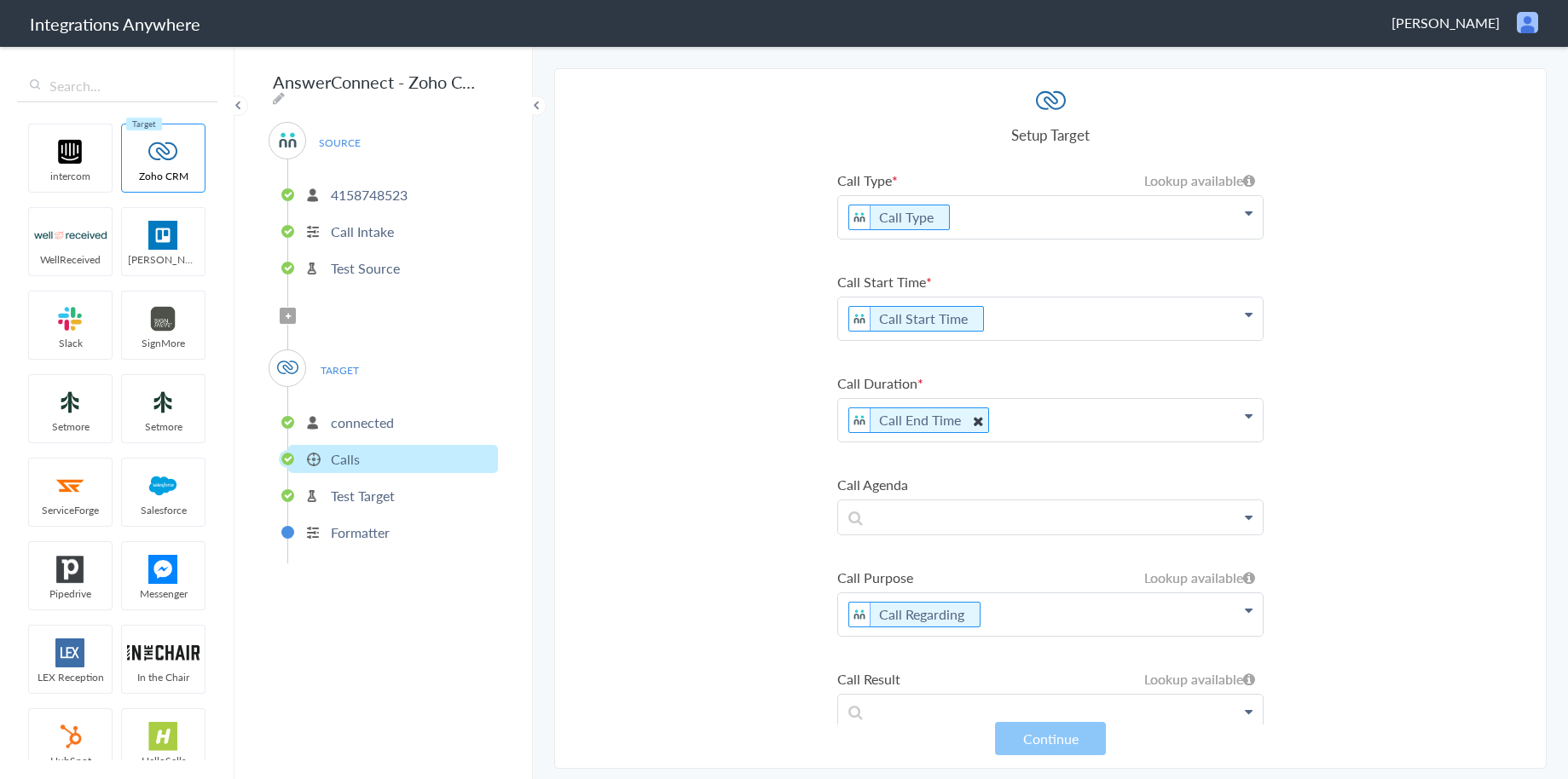
click at [972, 416] on icon at bounding box center [978, 421] width 19 height 21
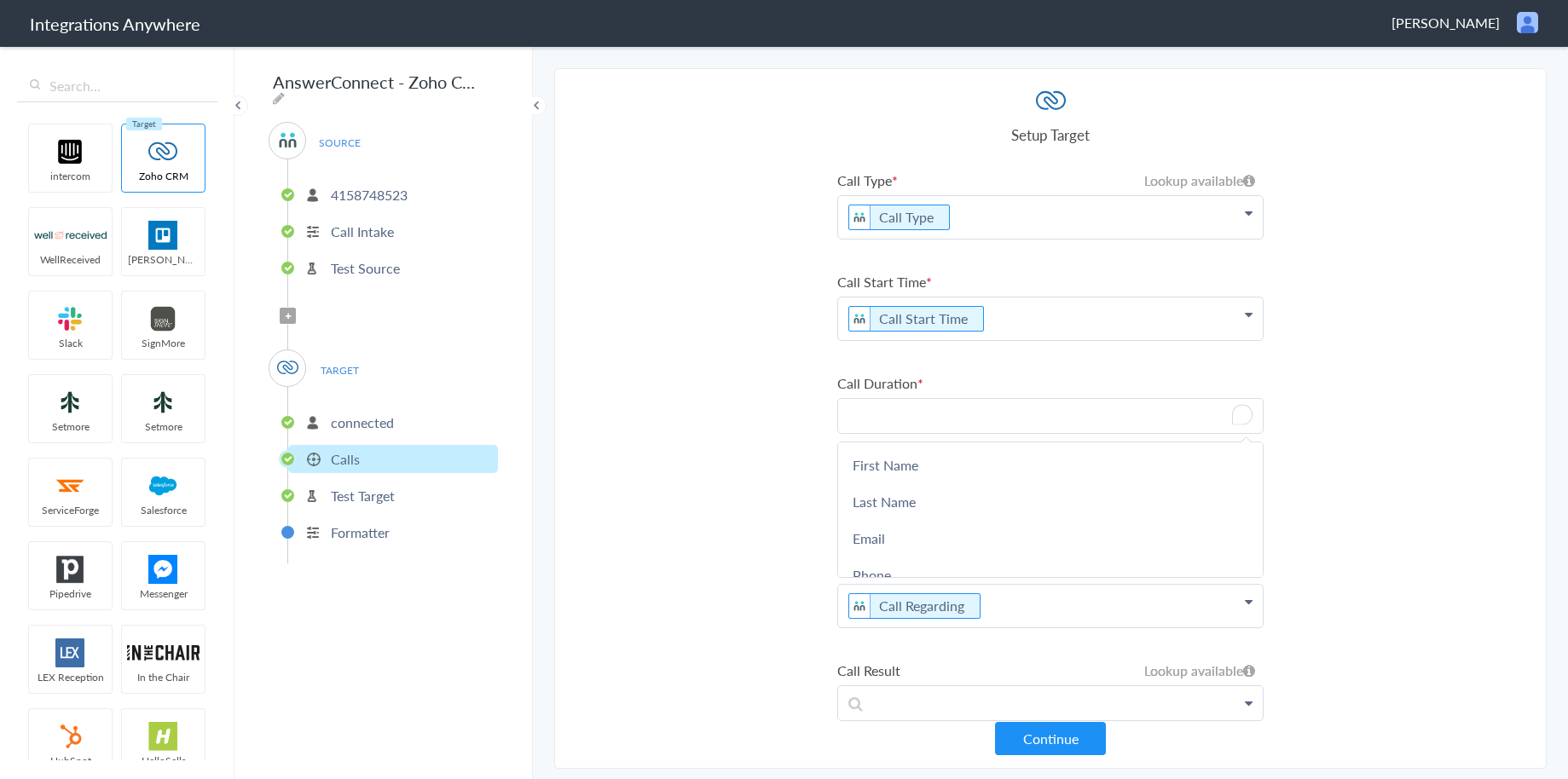
click at [951, 417] on p "To enrich screen reader interactions, please activate Accessibility in Grammarl…" at bounding box center [1050, 416] width 424 height 34
click at [1059, 739] on button "Continue" at bounding box center [1051, 738] width 111 height 34
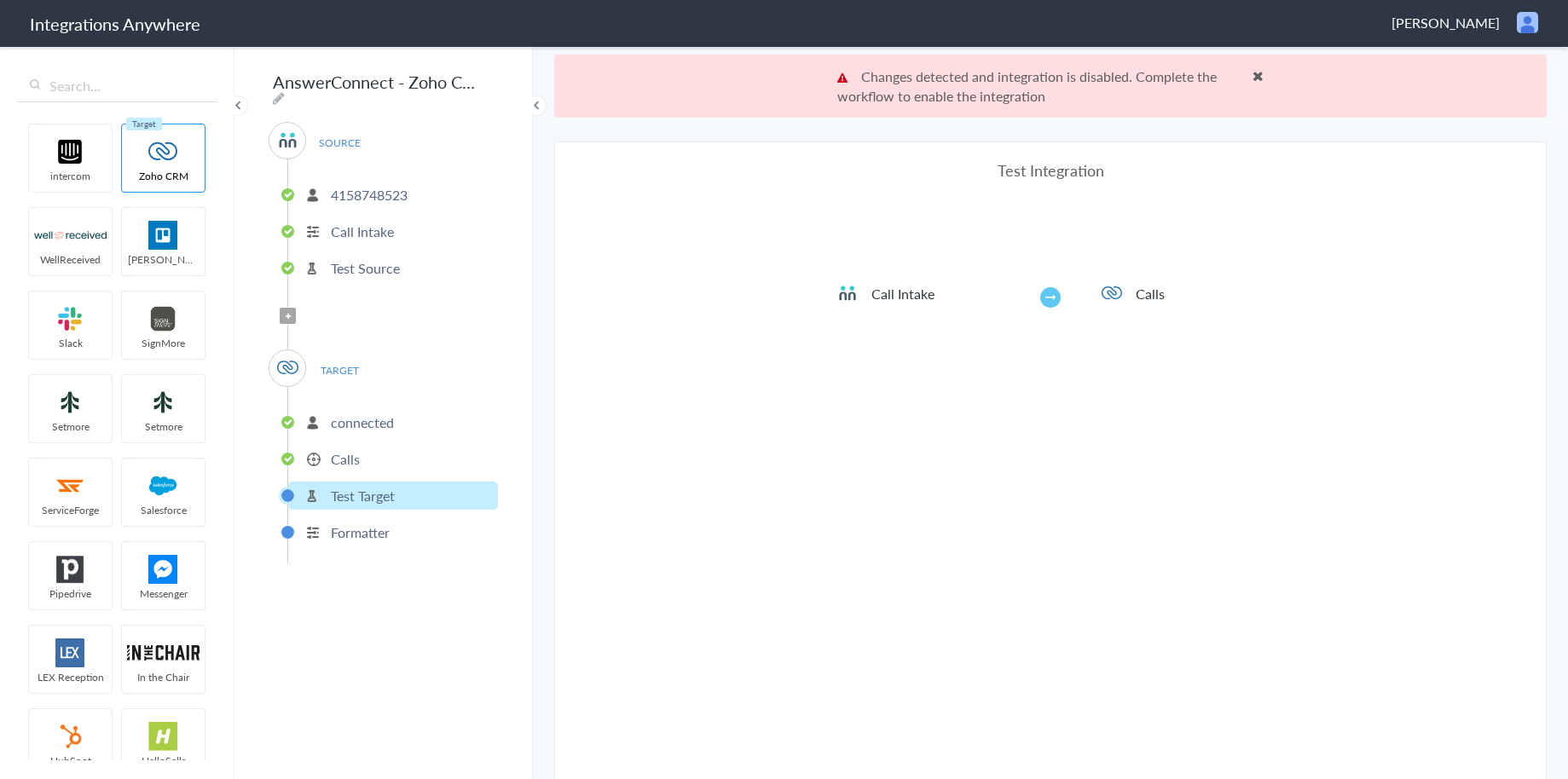
scroll to position [64, 0]
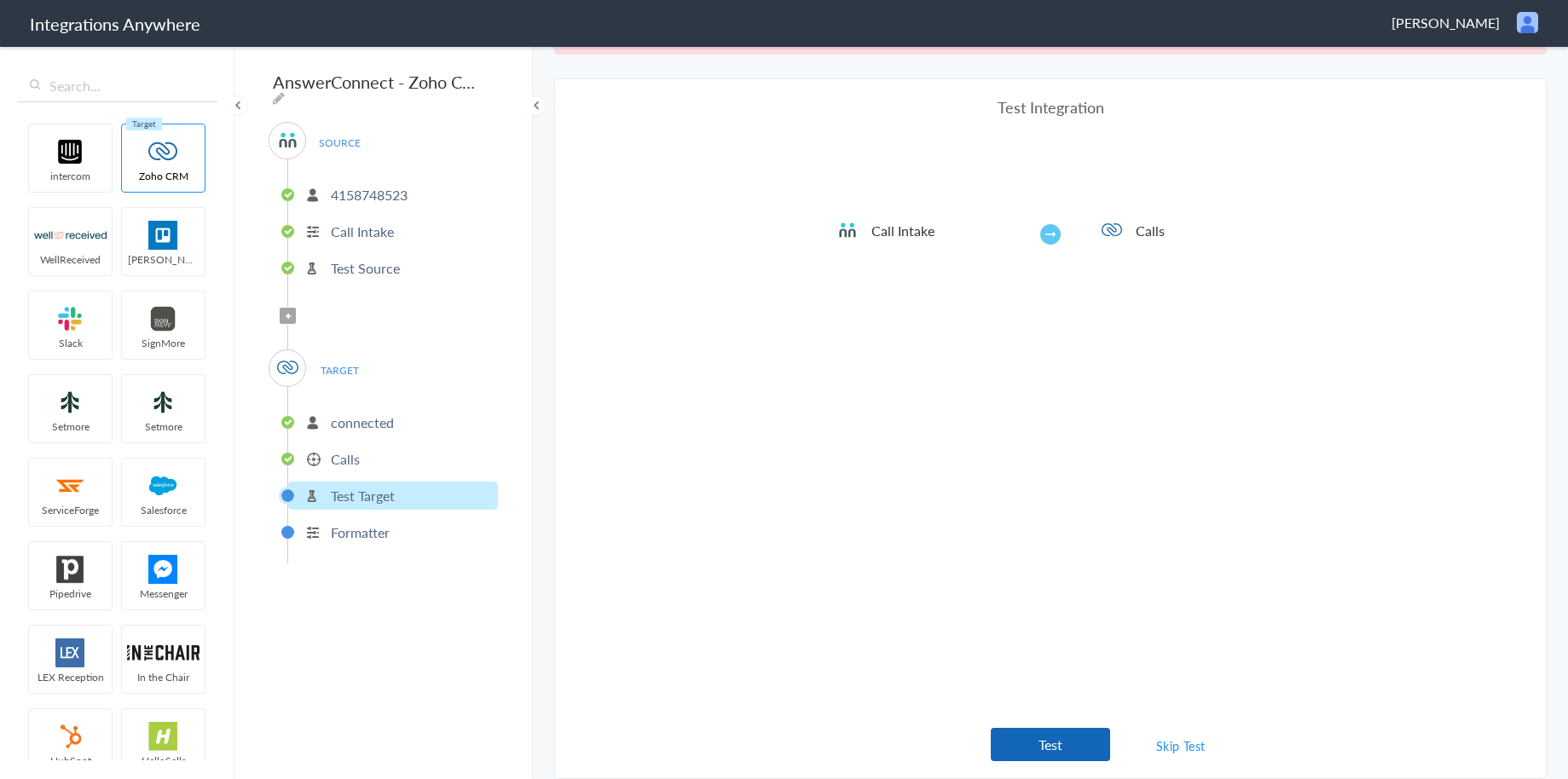
click at [1073, 740] on button "Test" at bounding box center [1050, 745] width 119 height 34
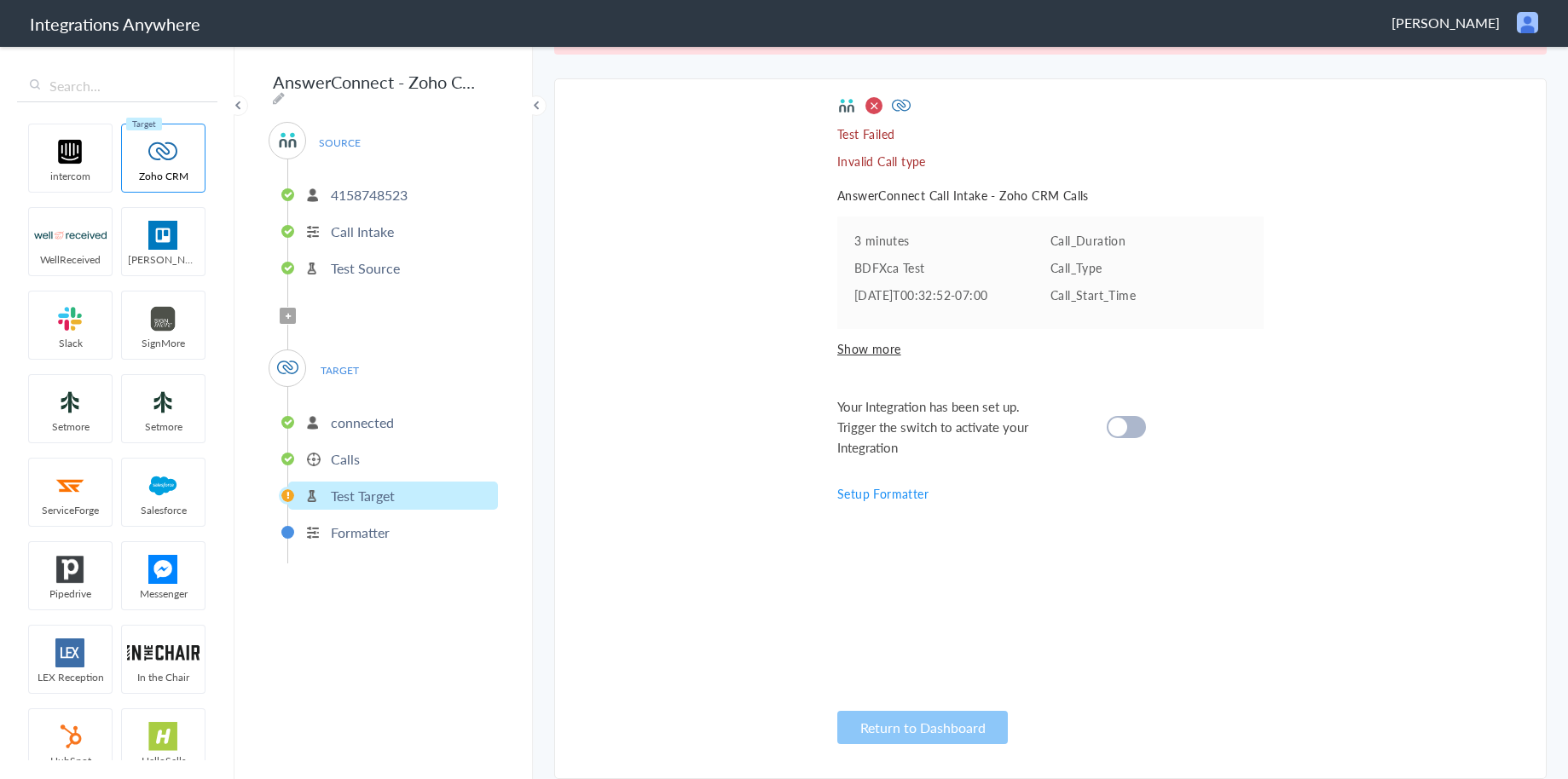
click at [1122, 424] on cite at bounding box center [1117, 426] width 19 height 19
click at [390, 423] on p "connected" at bounding box center [363, 423] width 64 height 19
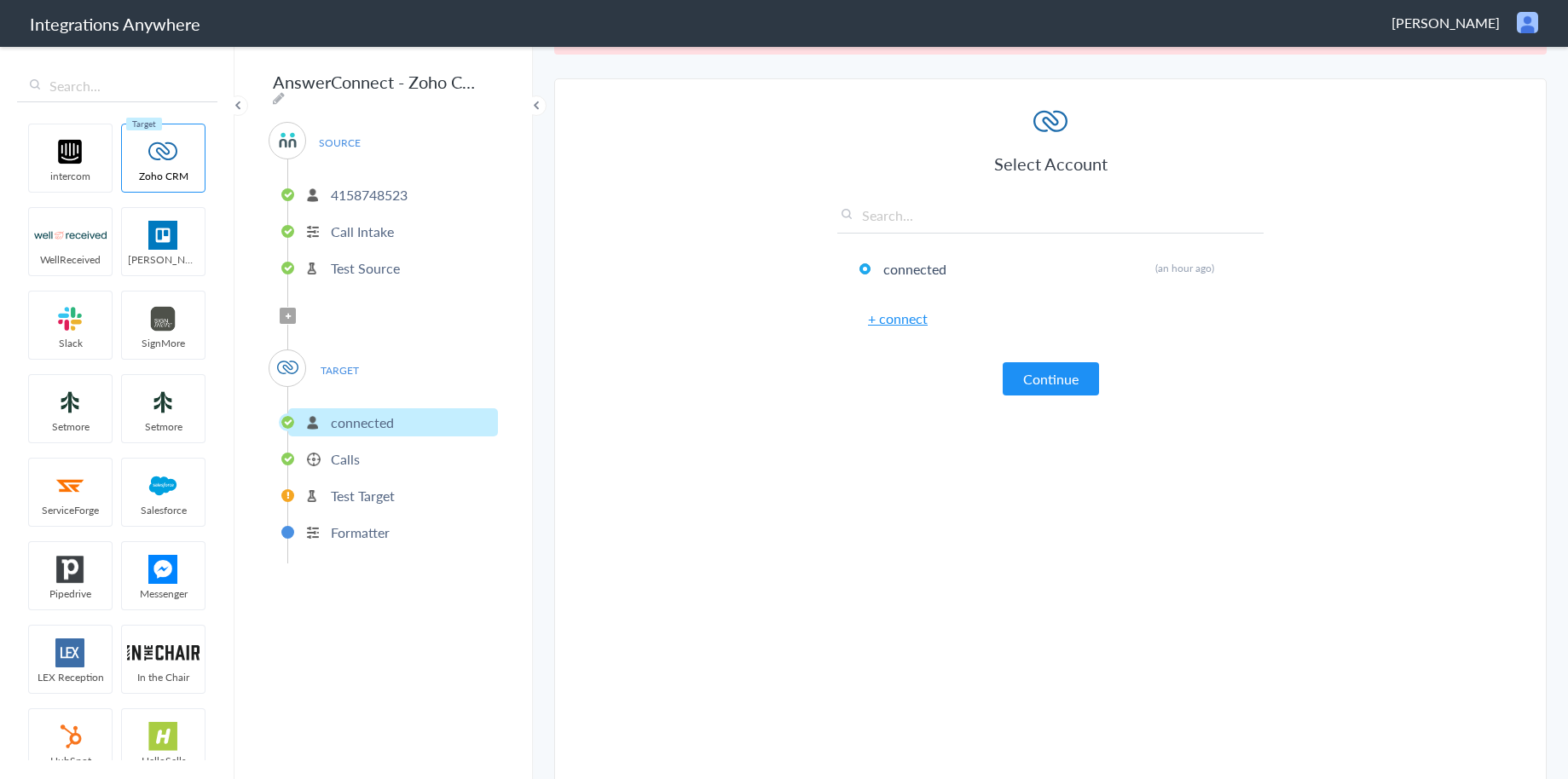
click at [379, 452] on li "Calls" at bounding box center [394, 459] width 210 height 28
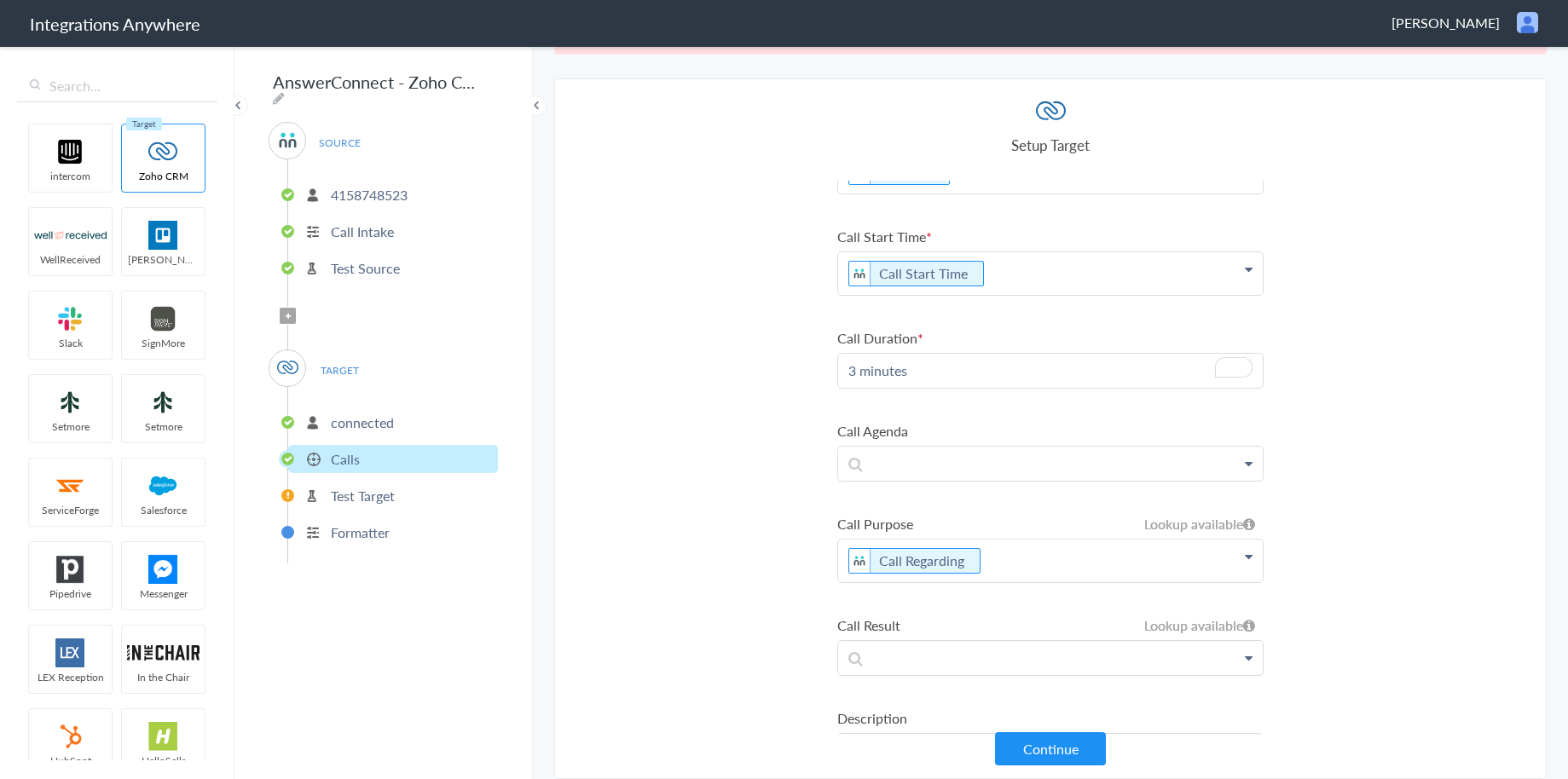
scroll to position [87, 0]
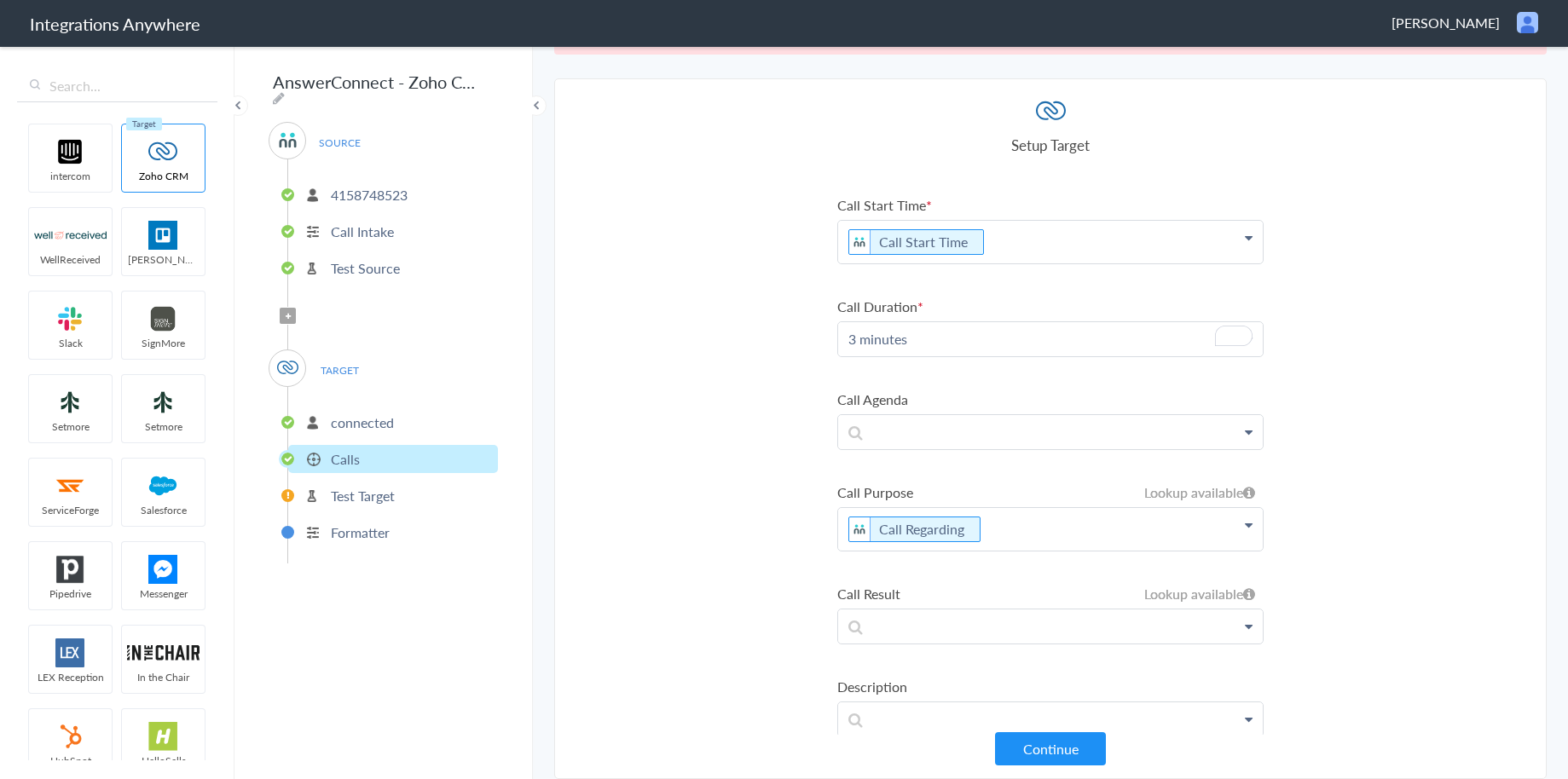
click at [1077, 641] on link at bounding box center [1050, 626] width 424 height 34
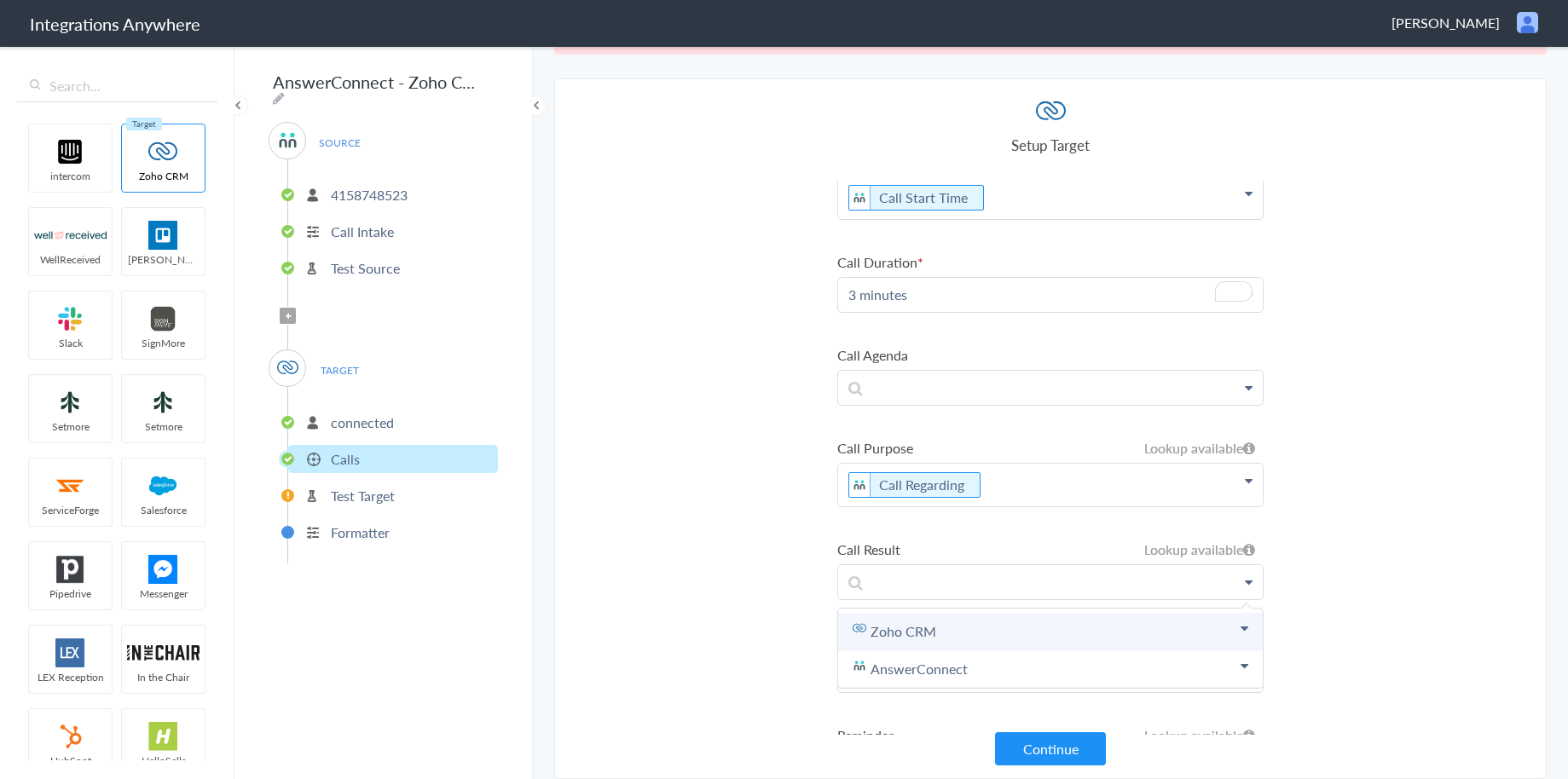
scroll to position [134, 0]
click at [1081, 641] on link "Zoho CRM" at bounding box center [1050, 629] width 424 height 38
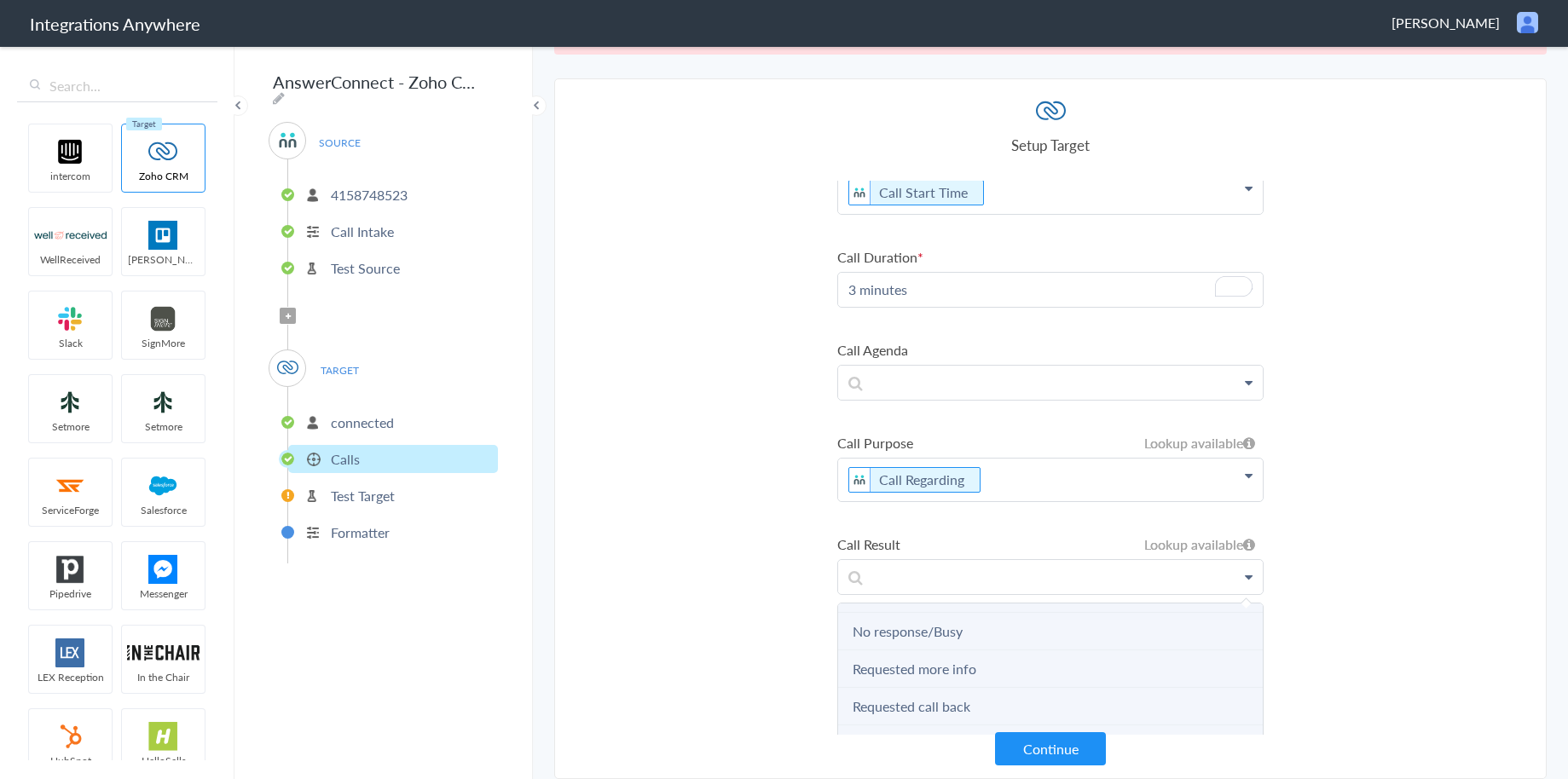
scroll to position [207, 0]
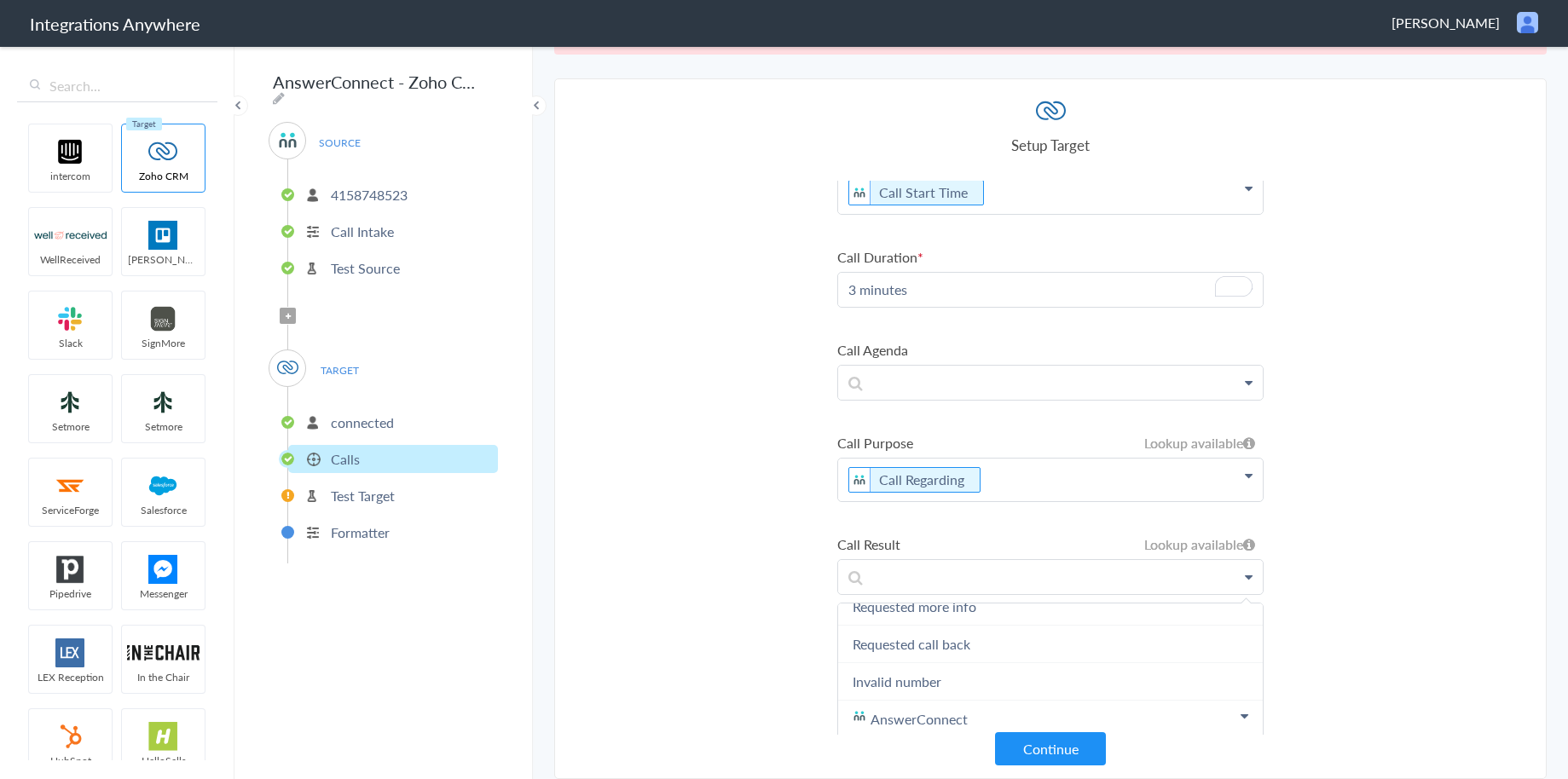
click at [1427, 625] on section "Select Account 4155294219 Rename Delete (an hour ago) 4158748523 Rename Delete …" at bounding box center [1050, 429] width 993 height 700
click at [1249, 579] on icon at bounding box center [1249, 576] width 8 height 13
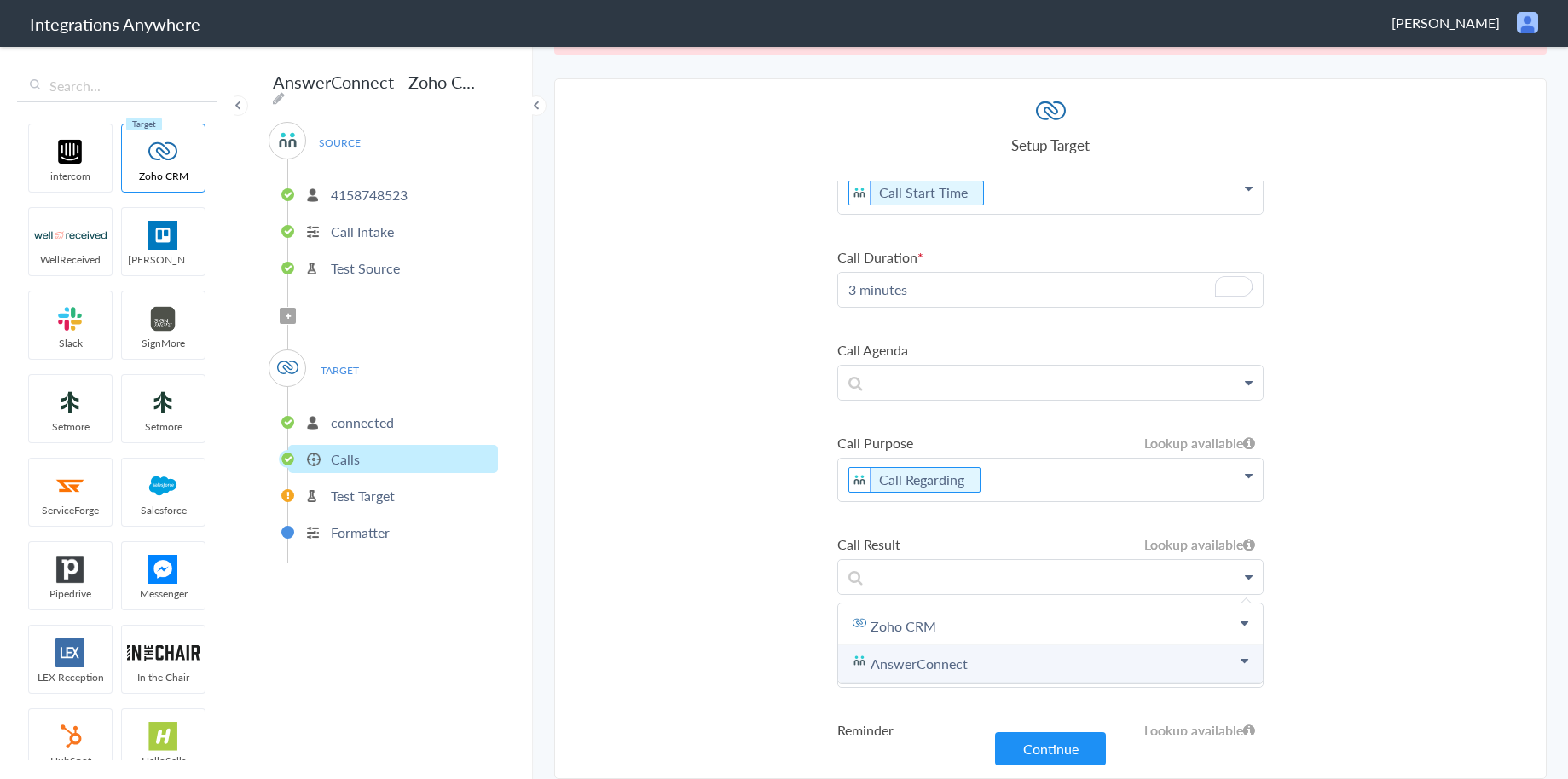
click at [982, 658] on link "AnswerConnect" at bounding box center [1050, 663] width 424 height 38
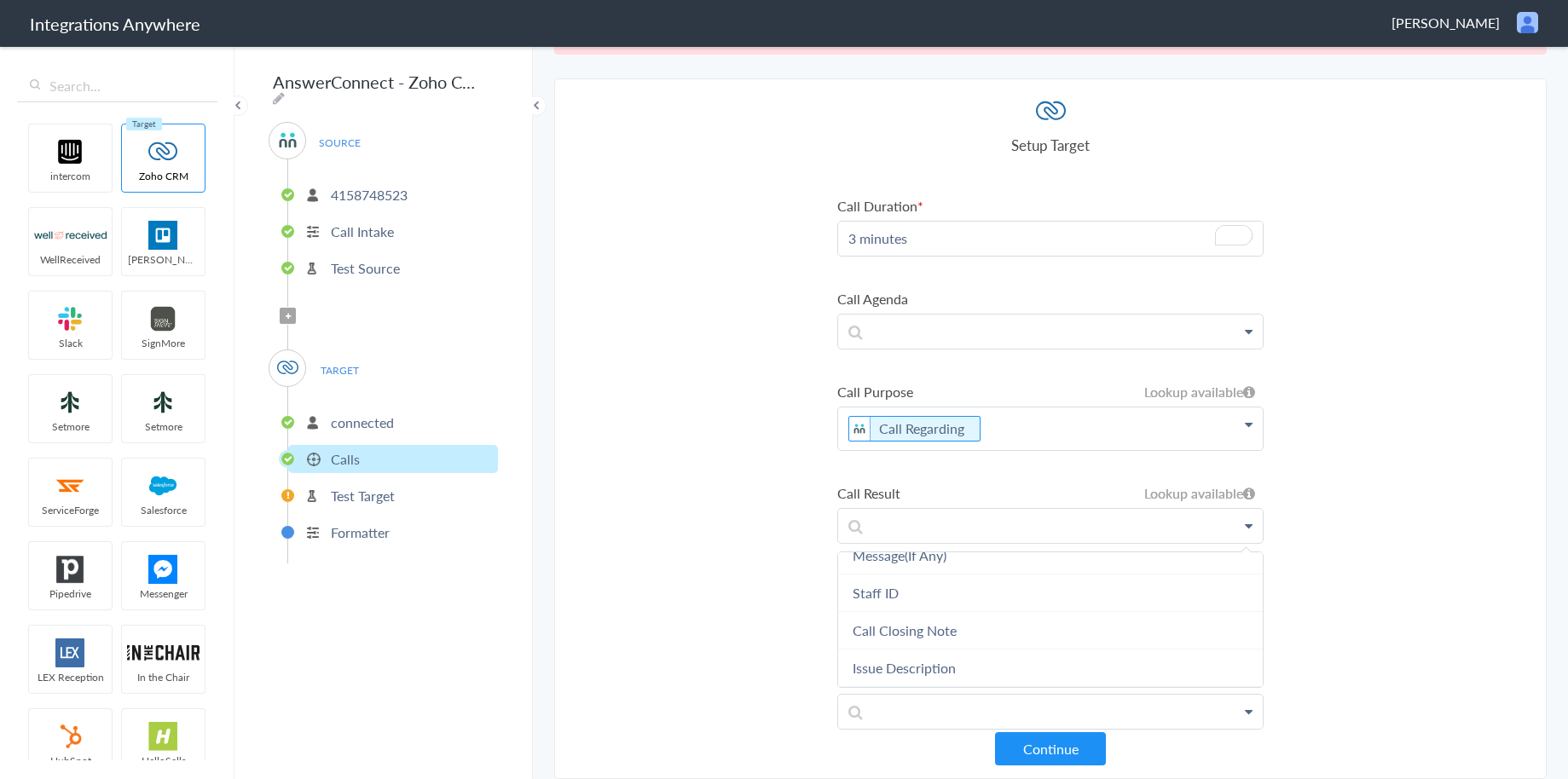
scroll to position [224, 0]
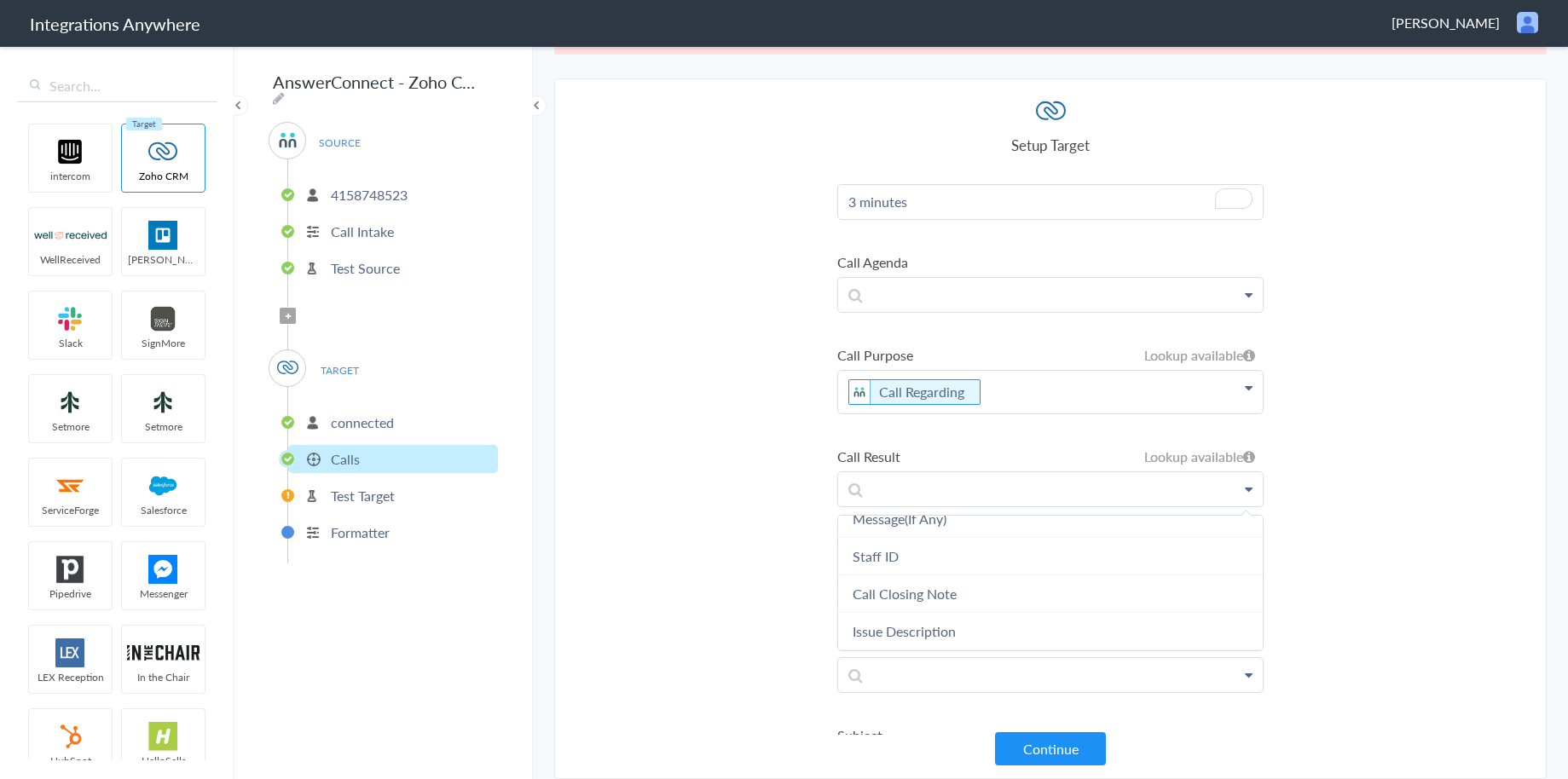
click at [1374, 576] on section "Select Account 4155294219 Rename Delete (an hour ago) 4158748523 Rename Delete …" at bounding box center [1050, 429] width 993 height 700
click at [1200, 588] on p at bounding box center [1050, 582] width 424 height 34
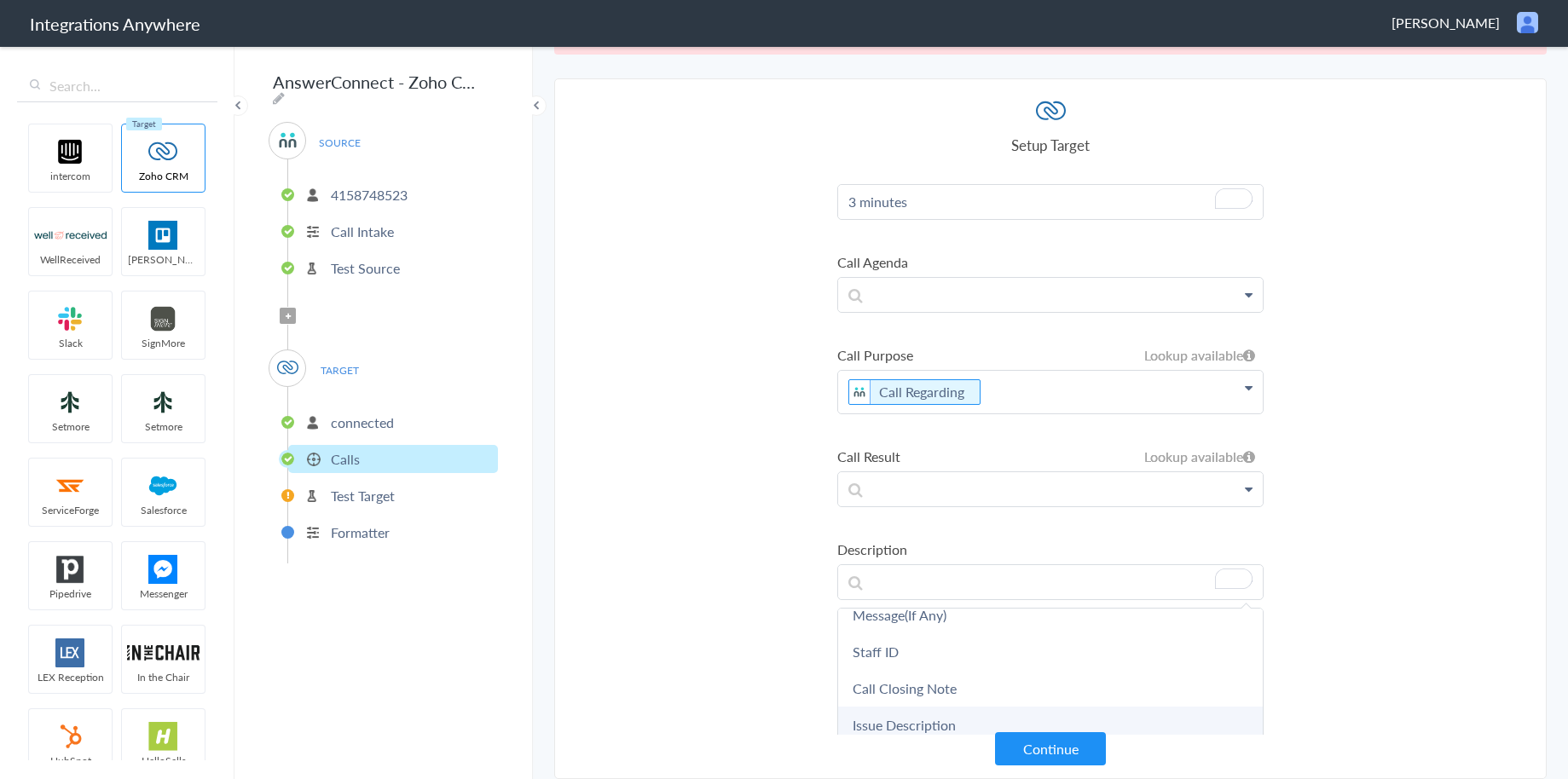
click at [902, 712] on link "Issue Description" at bounding box center [1050, 725] width 424 height 37
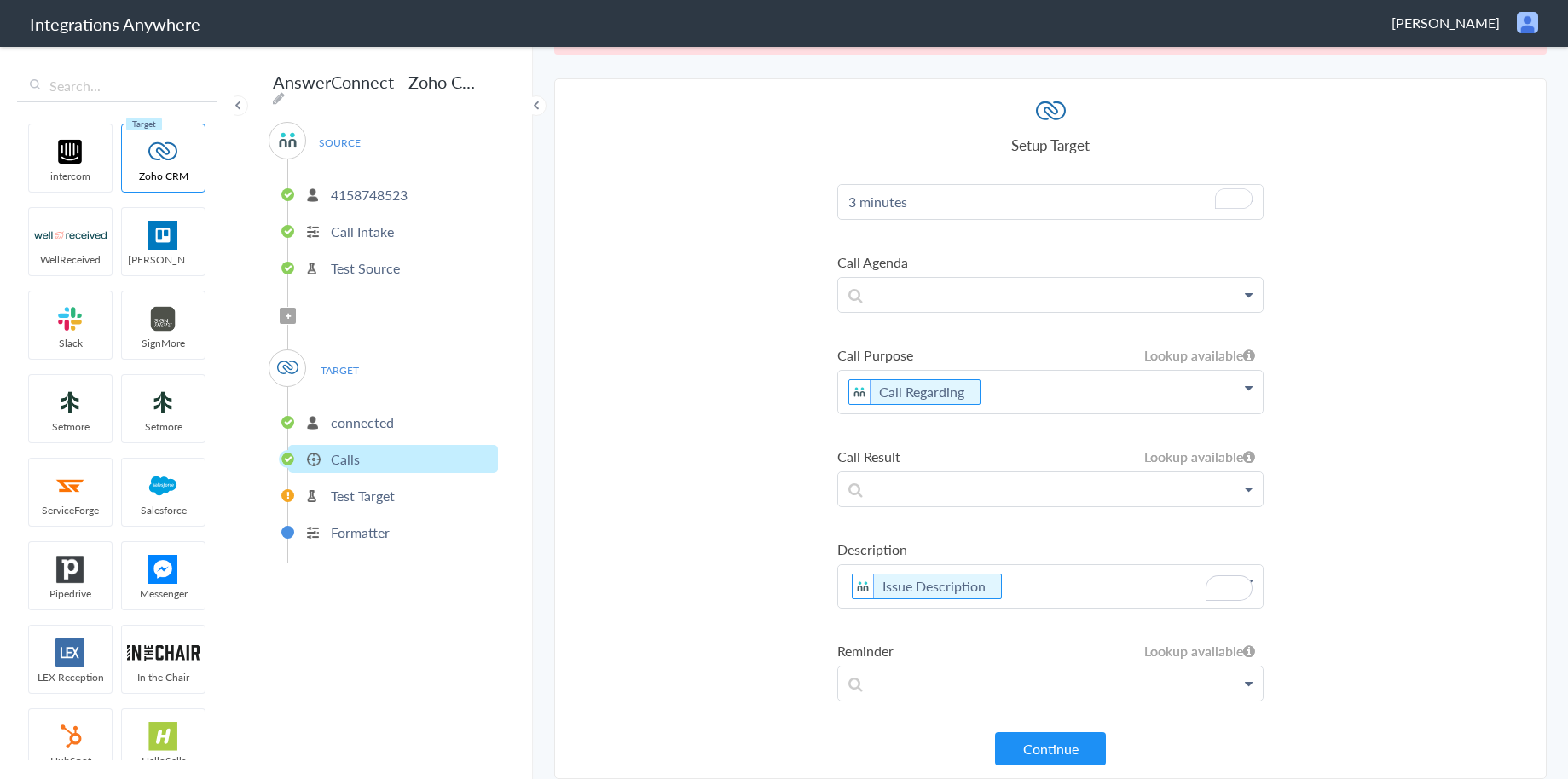
click at [1333, 618] on section "Select Account 4155294219 Rename Delete (an hour ago) 4158748523 Rename Delete …" at bounding box center [1050, 429] width 993 height 700
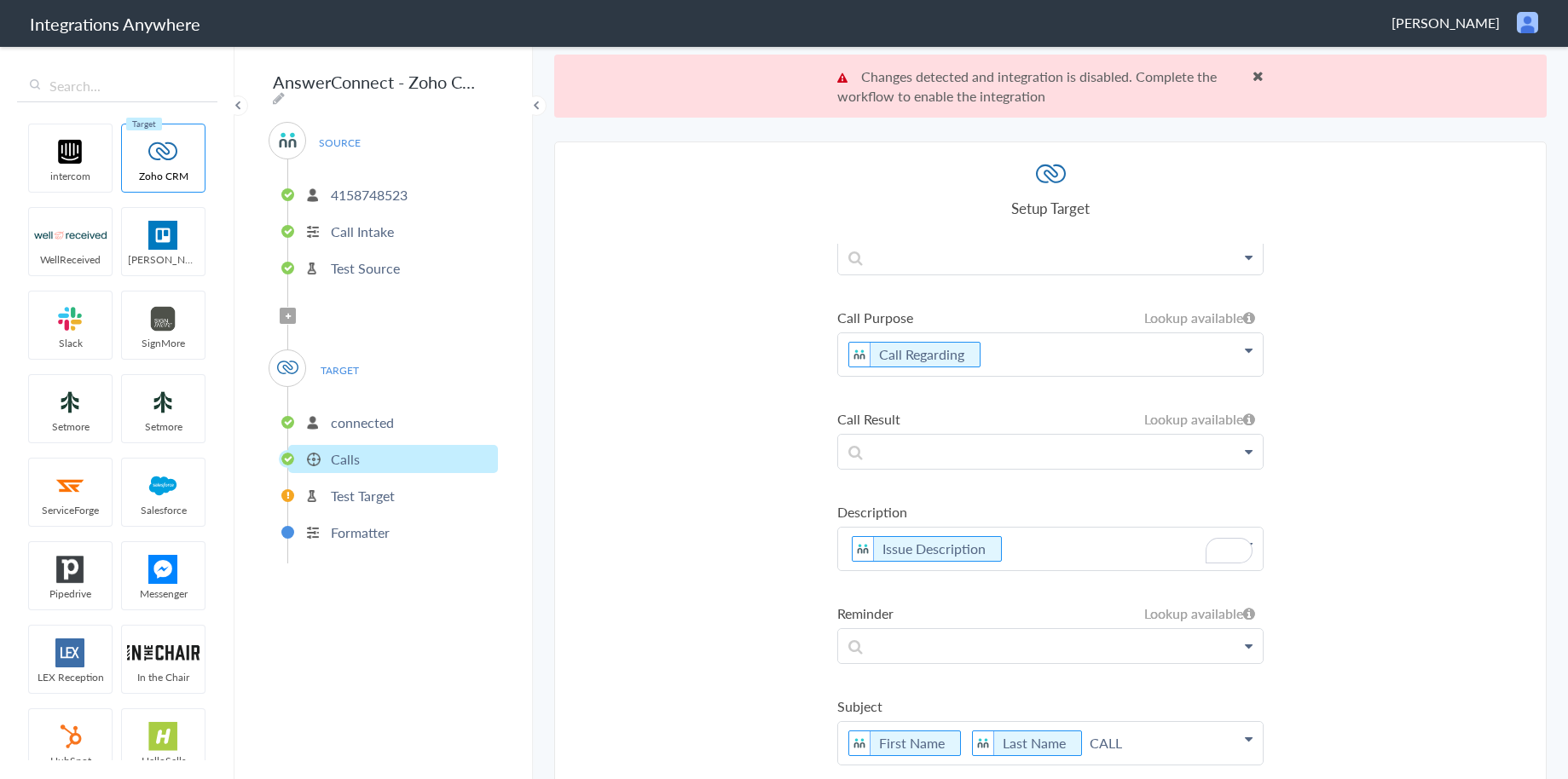
scroll to position [64, 0]
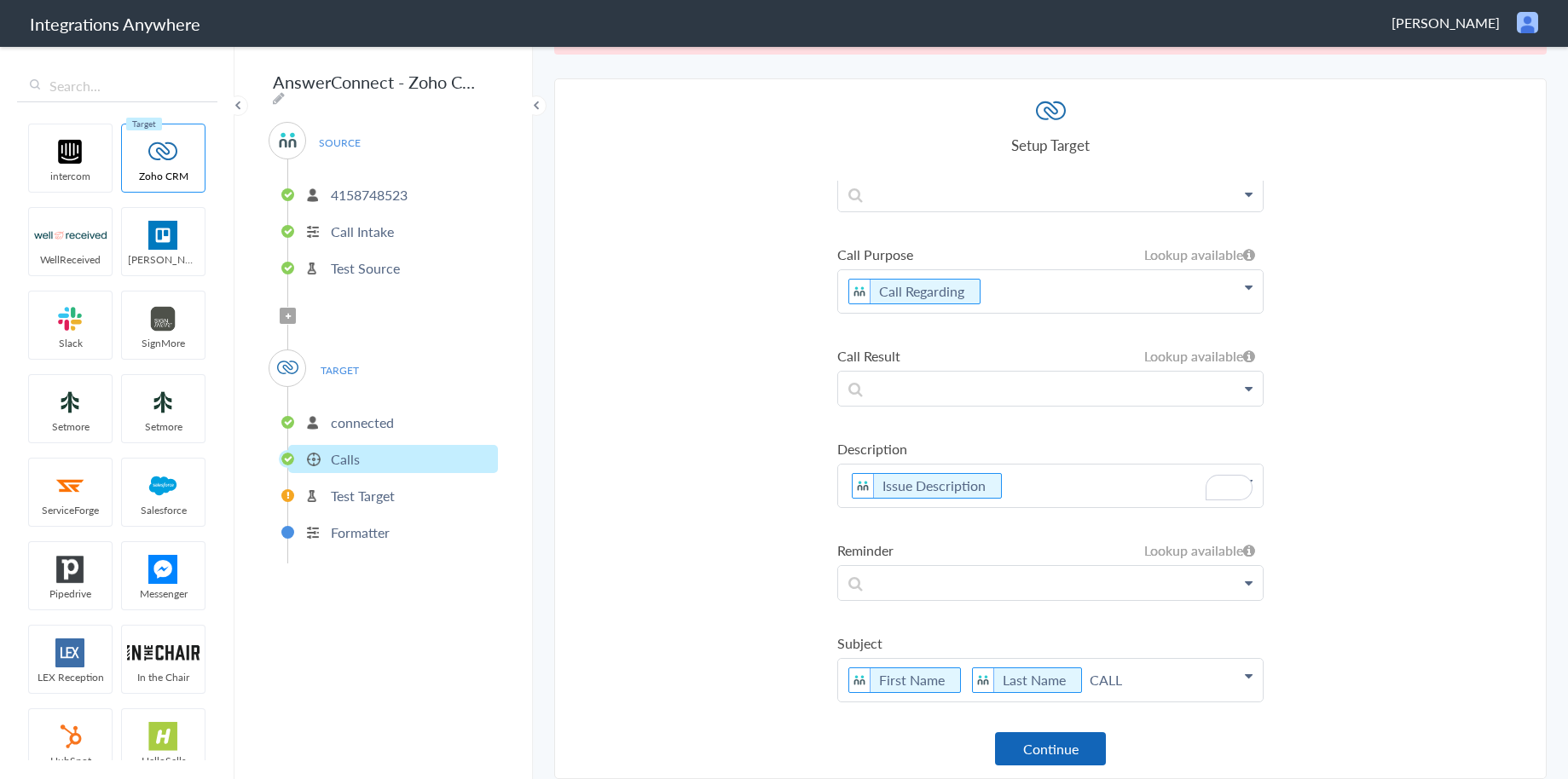
click at [1058, 739] on button "Continue" at bounding box center [1051, 749] width 111 height 34
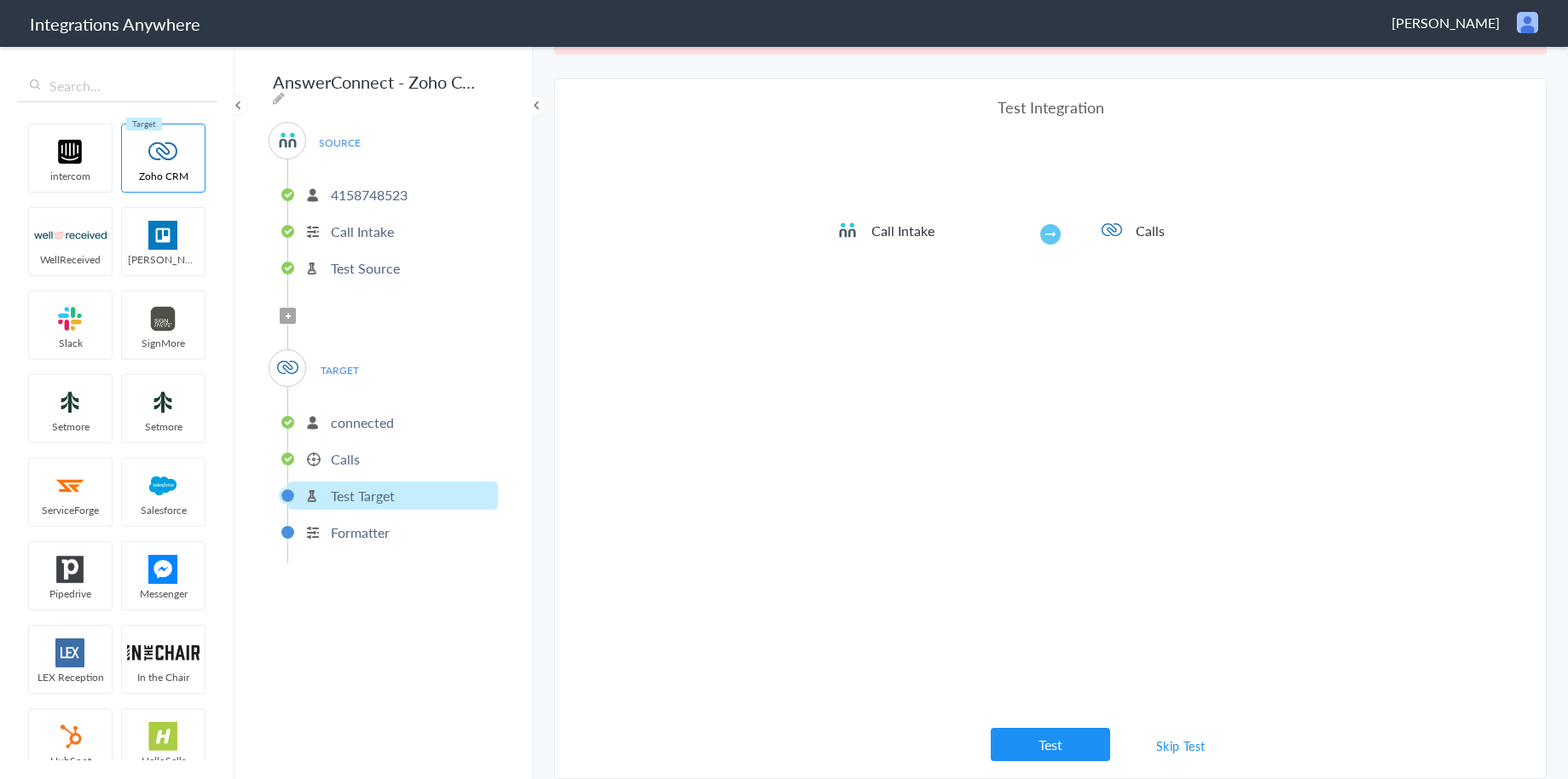
scroll to position [0, 0]
click at [1169, 749] on link "Skip Test" at bounding box center [1181, 745] width 90 height 31
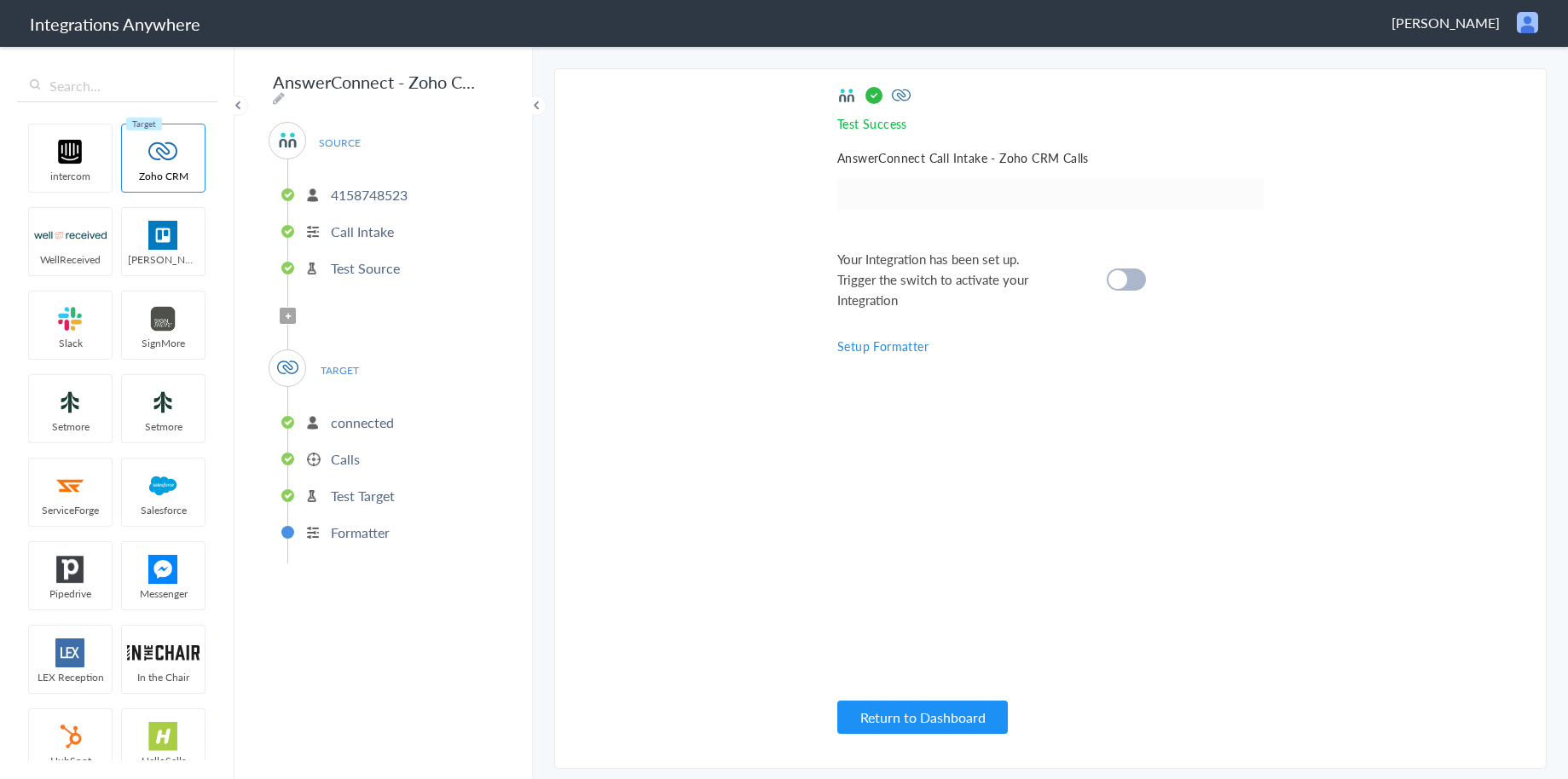
click at [1130, 286] on div at bounding box center [1126, 279] width 39 height 22
click at [947, 714] on button "Return to Dashboard" at bounding box center [922, 717] width 170 height 34
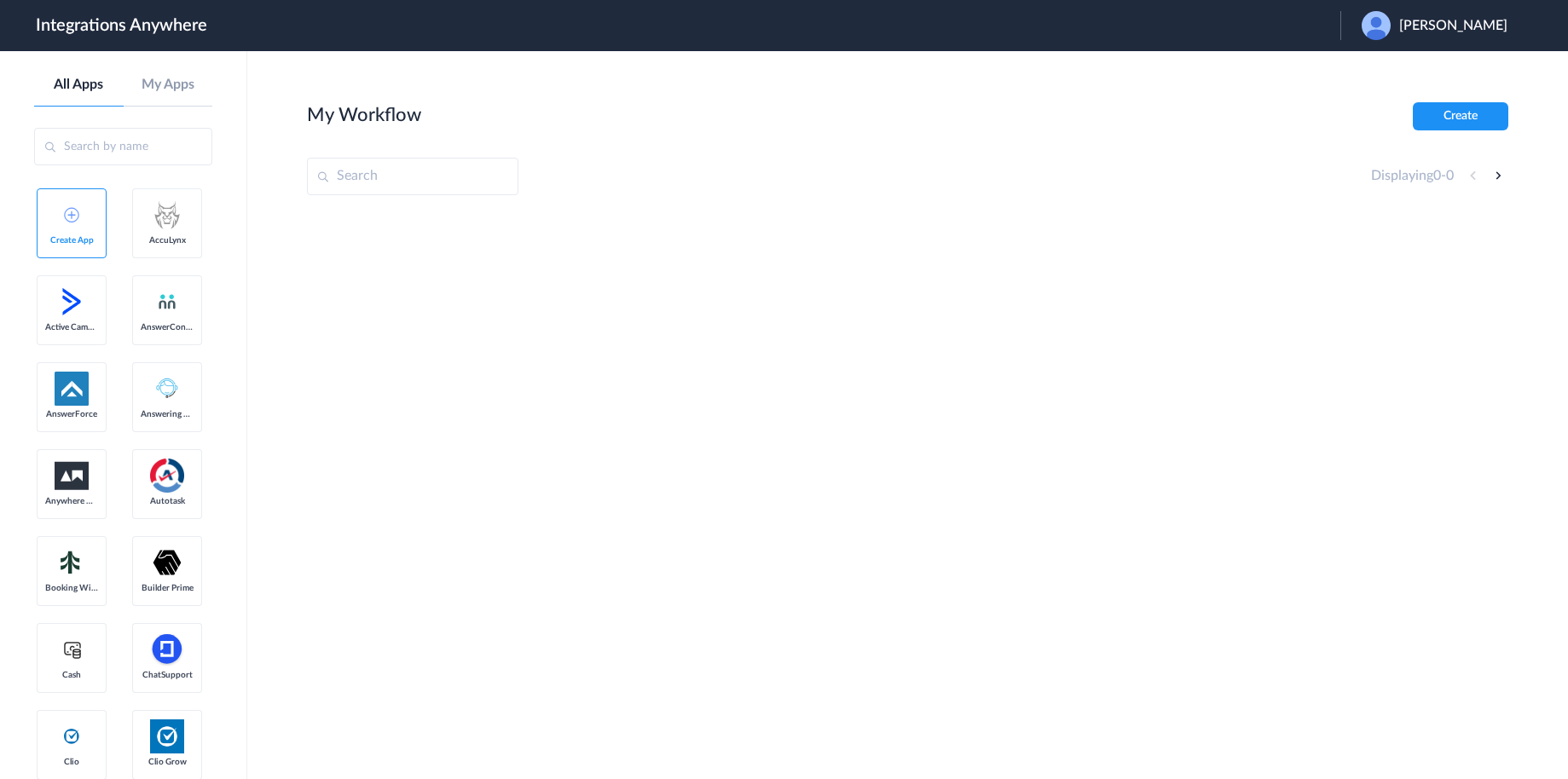
click at [1458, 29] on span "[PERSON_NAME]" at bounding box center [1453, 26] width 109 height 16
click at [1426, 72] on li "Logout" at bounding box center [1432, 70] width 184 height 32
